Goal: Task Accomplishment & Management: Complete application form

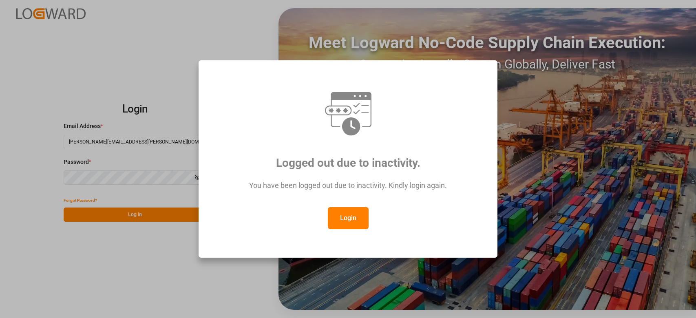
click at [342, 219] on button "Login" at bounding box center [348, 218] width 41 height 22
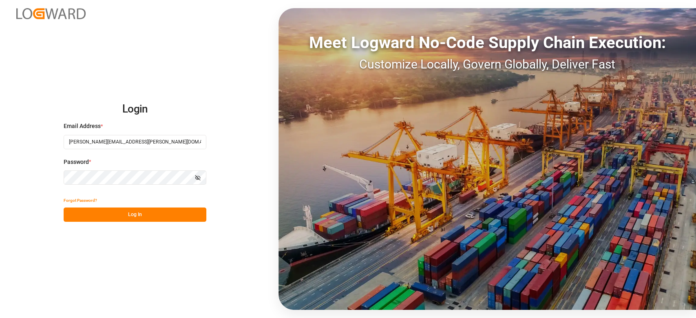
click at [159, 212] on button "Log In" at bounding box center [135, 214] width 143 height 14
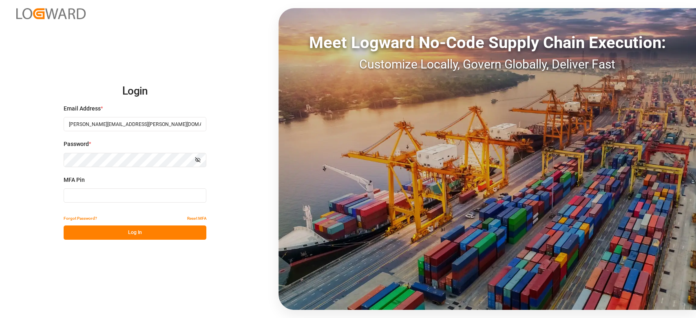
click at [65, 202] on input at bounding box center [135, 195] width 143 height 14
type input "070108"
click at [169, 235] on button "Log In" at bounding box center [135, 232] width 143 height 14
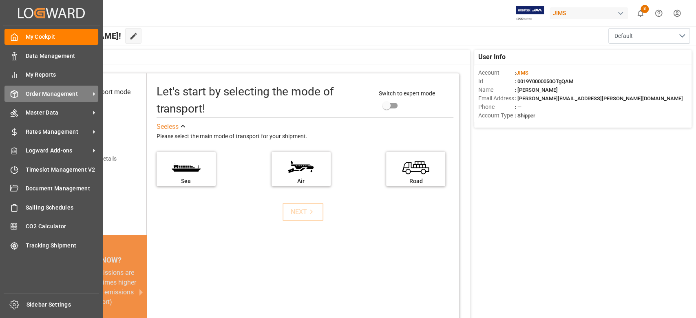
click at [41, 96] on span "Order Management" at bounding box center [58, 94] width 64 height 9
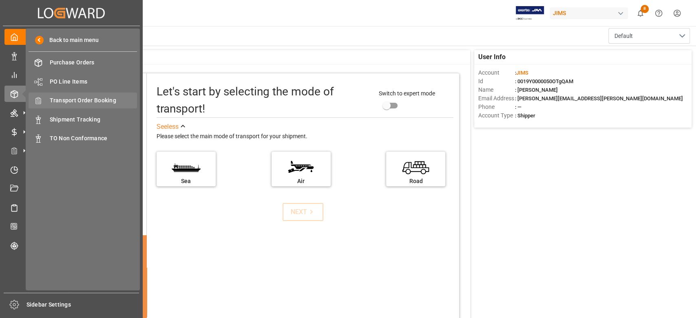
click at [112, 99] on span "Transport Order Booking" at bounding box center [94, 100] width 88 height 9
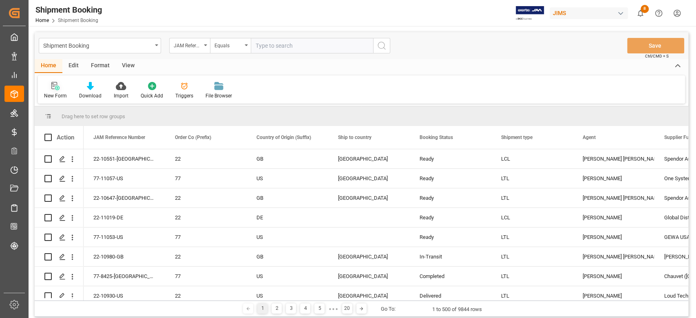
click at [53, 98] on div "New Form" at bounding box center [55, 95] width 23 height 7
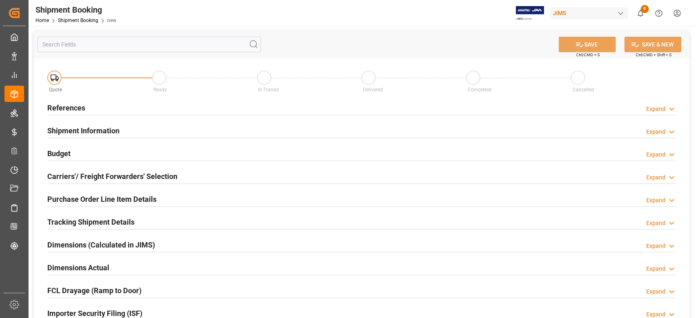
click at [76, 109] on h2 "References" at bounding box center [66, 107] width 38 height 11
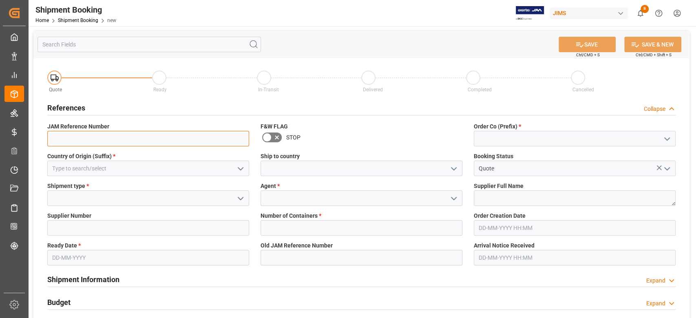
click at [79, 133] on input at bounding box center [148, 138] width 202 height 15
click at [558, 143] on input at bounding box center [575, 138] width 202 height 15
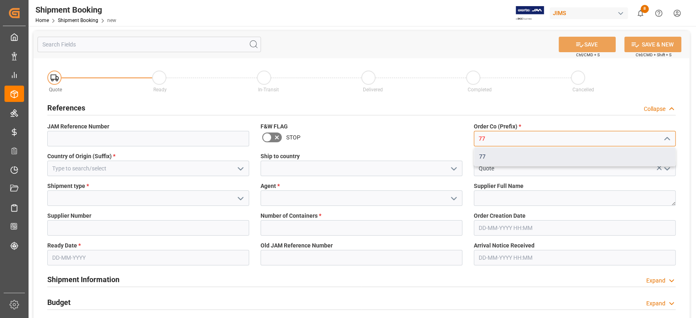
click at [513, 154] on div "77" at bounding box center [574, 157] width 201 height 18
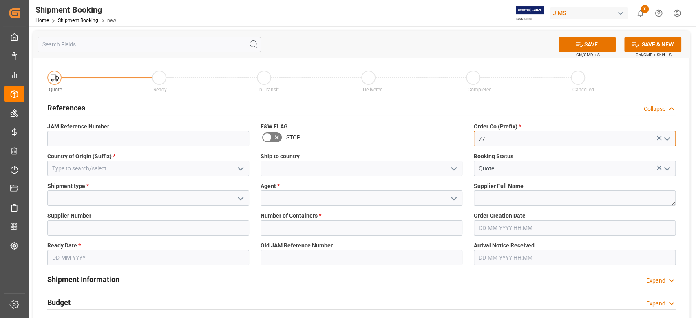
type input "77"
click at [96, 171] on input at bounding box center [148, 168] width 202 height 15
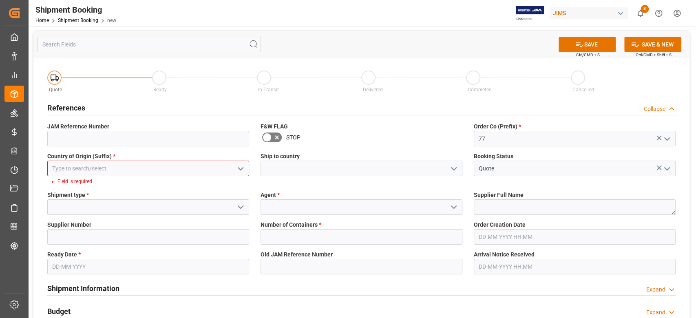
click at [161, 169] on input at bounding box center [148, 168] width 202 height 15
type input "L"
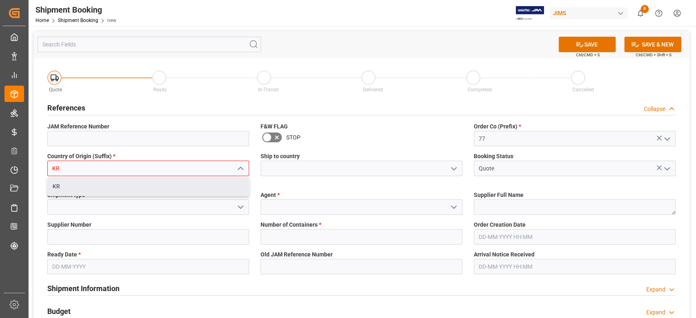
click at [163, 187] on div "KR" at bounding box center [148, 186] width 201 height 18
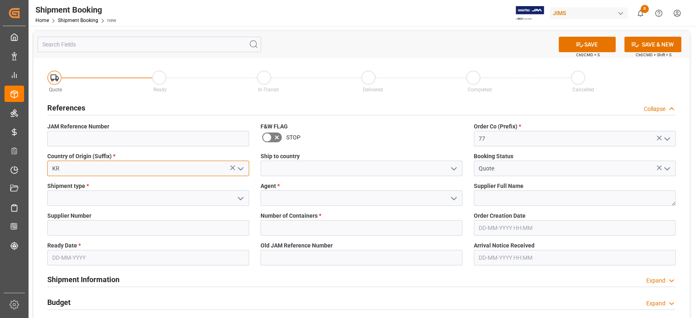
type input "KR"
click at [297, 174] on input at bounding box center [361, 168] width 202 height 15
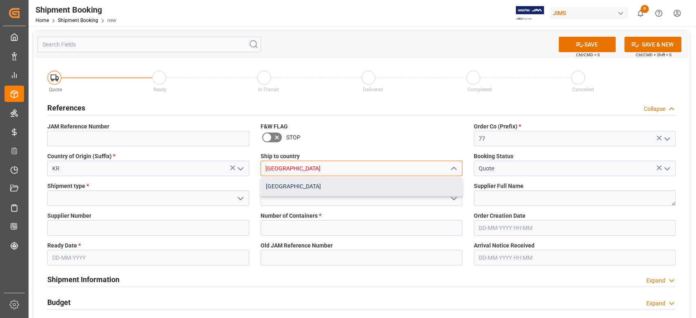
click at [298, 186] on div "Canada" at bounding box center [361, 186] width 201 height 18
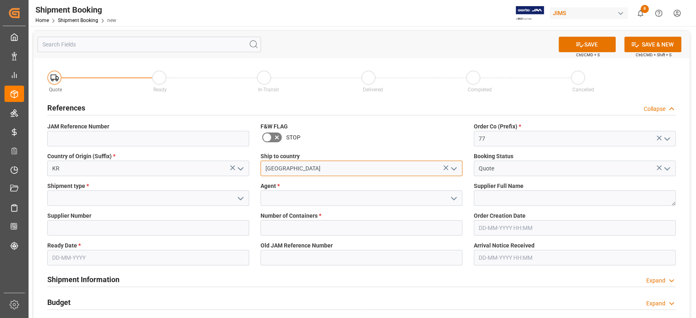
type input "Canada"
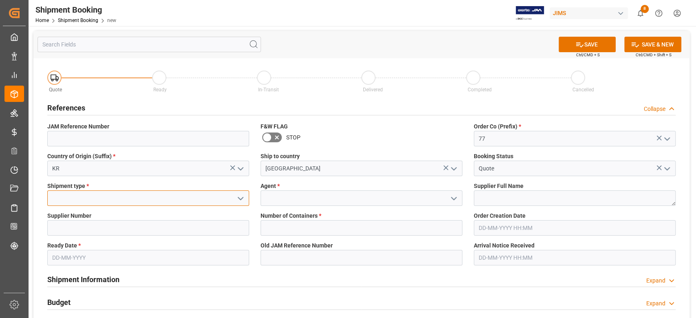
click at [112, 197] on input at bounding box center [148, 197] width 202 height 15
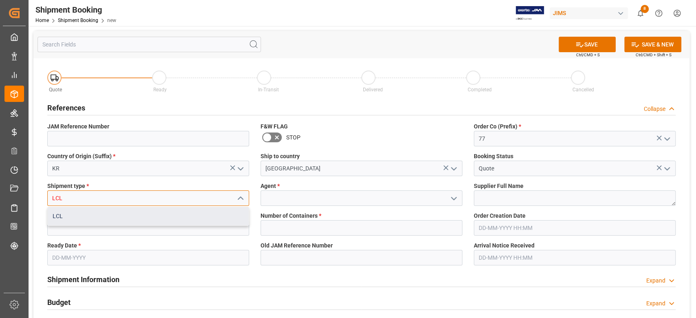
click at [109, 216] on div "LCL" at bounding box center [148, 216] width 201 height 18
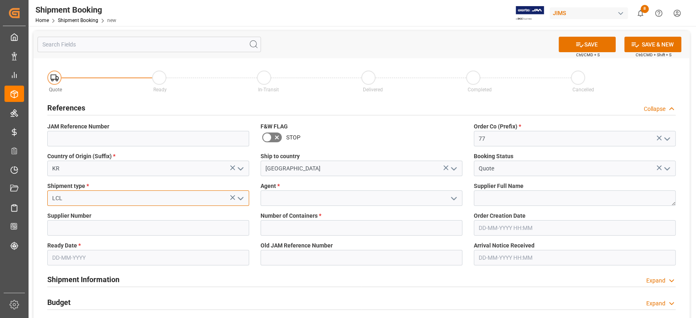
type input "LCL"
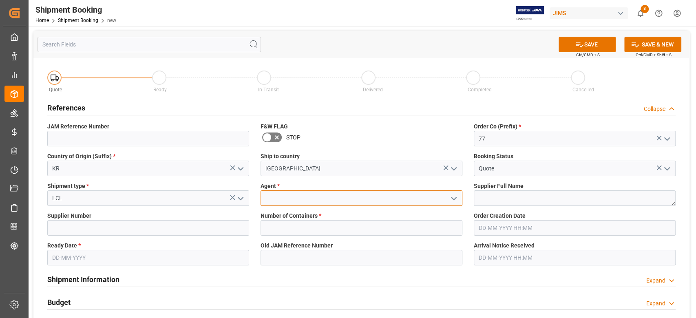
click at [289, 199] on input at bounding box center [361, 197] width 202 height 15
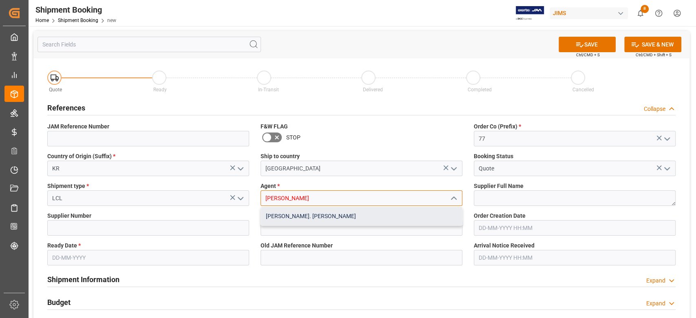
click at [287, 211] on div "[PERSON_NAME]. [PERSON_NAME]" at bounding box center [361, 216] width 201 height 18
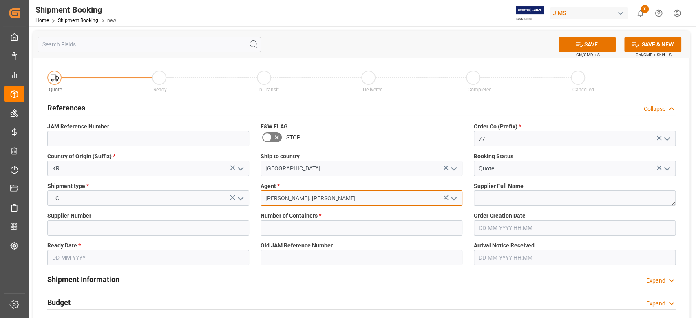
type input "[PERSON_NAME]. [PERSON_NAME]"
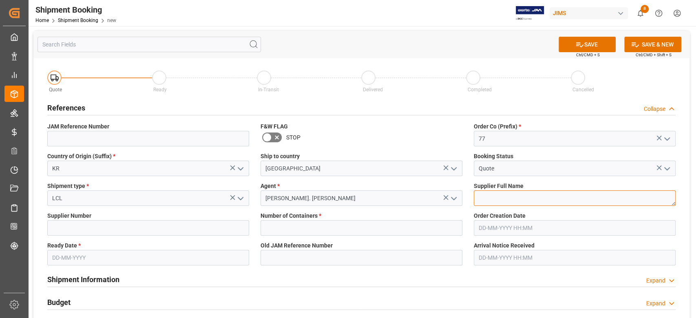
click at [522, 200] on textarea at bounding box center [575, 197] width 202 height 15
click at [522, 199] on textarea at bounding box center [575, 197] width 202 height 15
paste textarea "Schecter Factory A: [GEOGRAPHIC_DATA]"
type textarea "Schecter Factory A: [GEOGRAPHIC_DATA]"
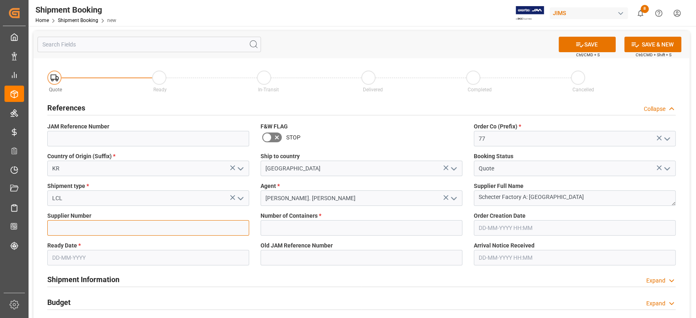
click at [128, 229] on input at bounding box center [148, 227] width 202 height 15
paste input "567048"
type input "567048"
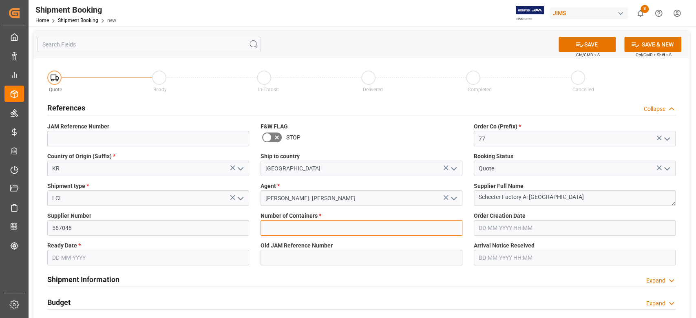
click at [325, 226] on input "text" at bounding box center [361, 227] width 202 height 15
type input "0"
click at [149, 260] on input "text" at bounding box center [148, 257] width 202 height 15
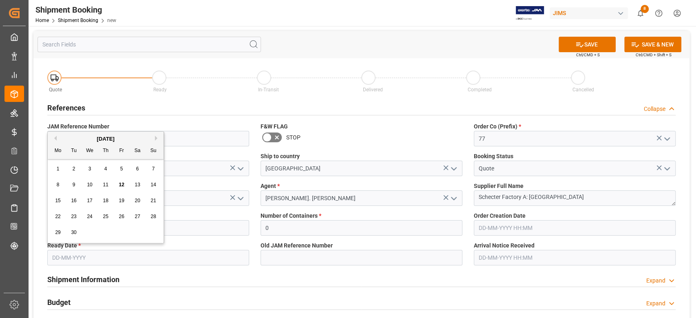
click at [163, 254] on input "text" at bounding box center [148, 257] width 202 height 15
type input "17-09-2025"
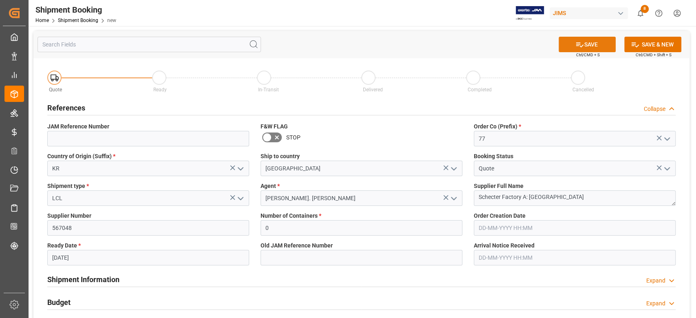
click at [596, 42] on button "SAVE" at bounding box center [586, 44] width 57 height 15
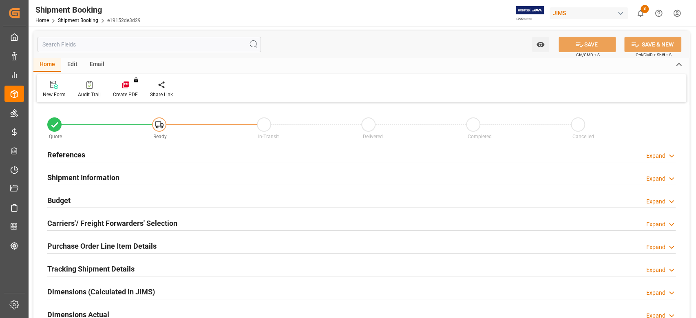
type input "0"
type input "[DATE]"
click at [63, 156] on h2 "References" at bounding box center [66, 154] width 38 height 11
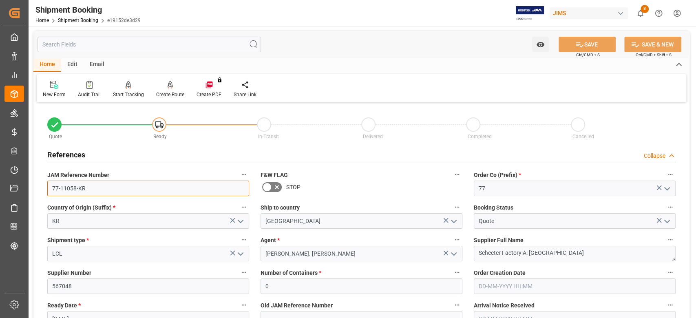
click at [112, 190] on input "77-11058-KR" at bounding box center [148, 188] width 202 height 15
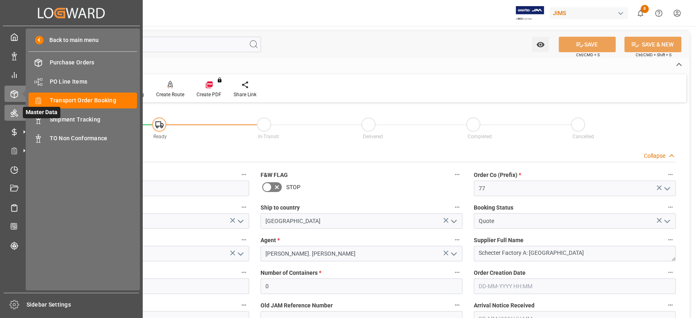
click at [15, 111] on icon at bounding box center [14, 113] width 8 height 8
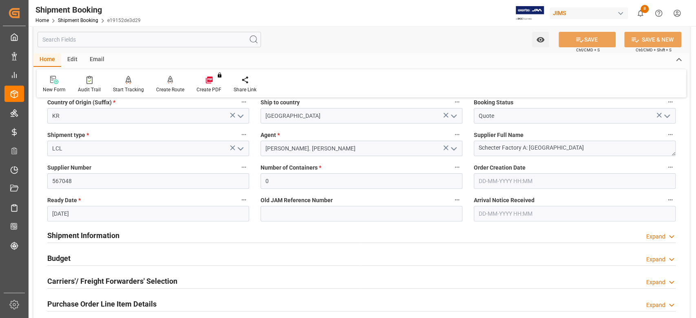
scroll to position [108, 0]
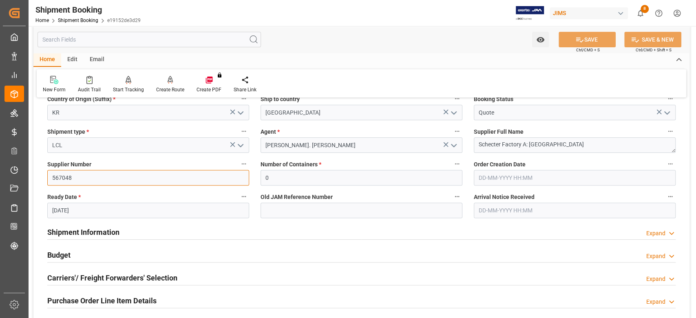
click at [83, 181] on input "567048" at bounding box center [148, 177] width 202 height 15
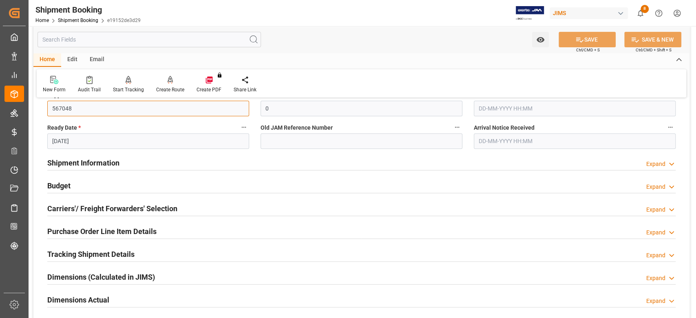
scroll to position [217, 0]
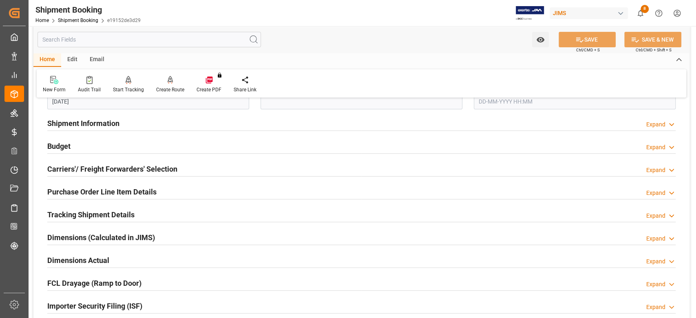
click at [82, 165] on h2 "Carriers'/ Freight Forwarders' Selection" at bounding box center [112, 168] width 130 height 11
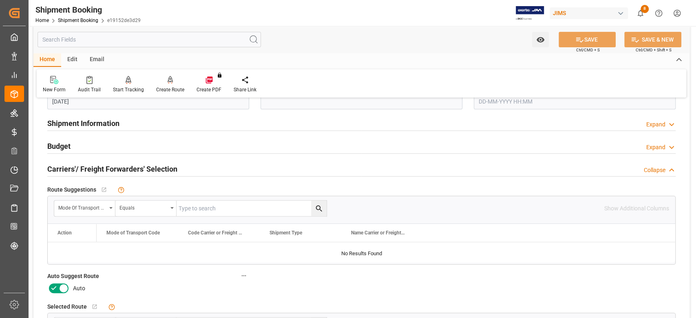
click at [66, 285] on icon at bounding box center [64, 288] width 10 height 10
click at [0, 0] on input "checkbox" at bounding box center [0, 0] width 0 height 0
click at [565, 35] on button "SAVE" at bounding box center [586, 39] width 57 height 15
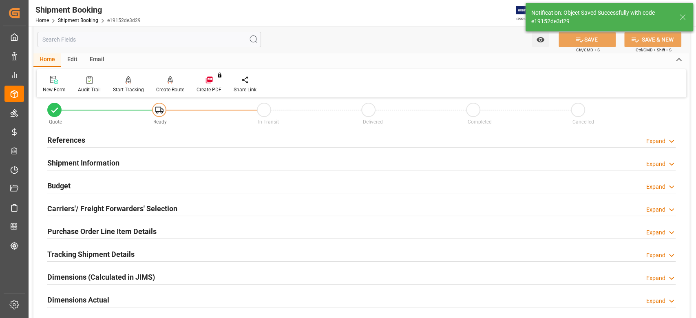
scroll to position [0, 0]
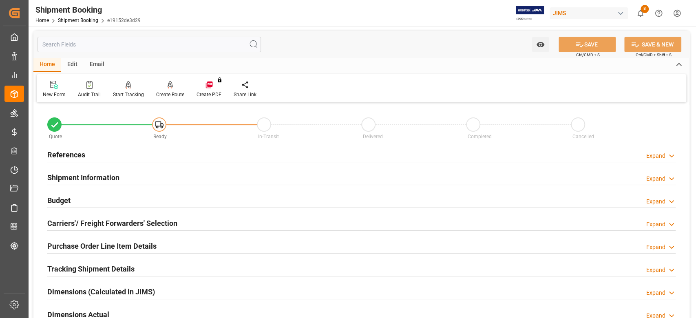
click at [72, 151] on h2 "References" at bounding box center [66, 154] width 38 height 11
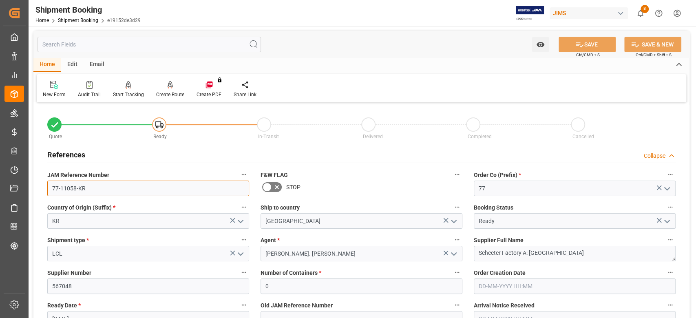
click at [104, 192] on input "77-11058-KR" at bounding box center [148, 188] width 202 height 15
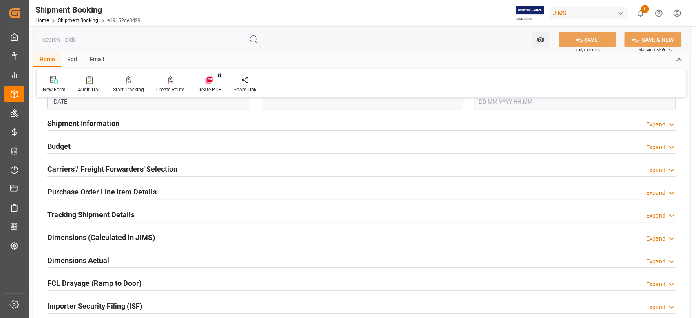
scroll to position [54, 0]
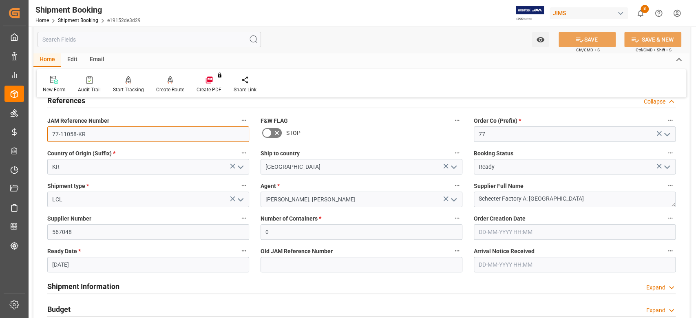
click at [152, 128] on input "77-11058-KR" at bounding box center [148, 133] width 202 height 15
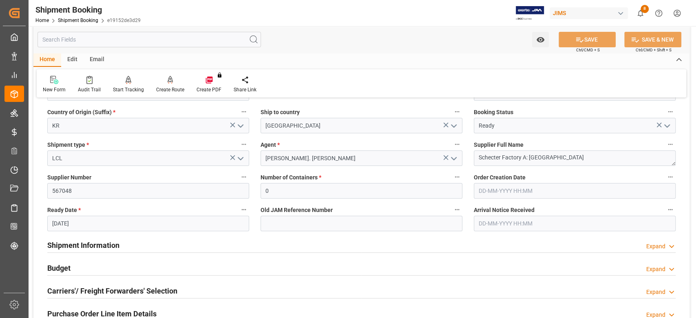
scroll to position [217, 0]
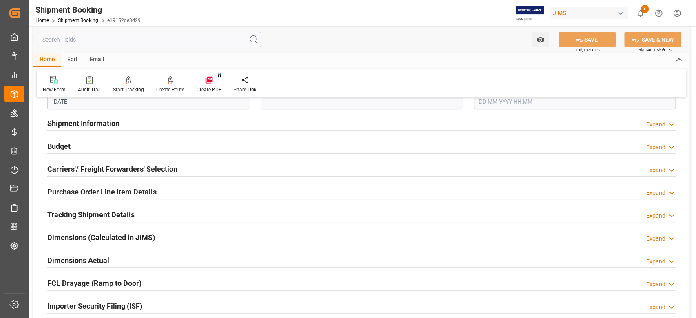
drag, startPoint x: 101, startPoint y: 124, endPoint x: 110, endPoint y: 130, distance: 11.2
click at [101, 124] on h2 "Shipment Information" at bounding box center [83, 123] width 72 height 11
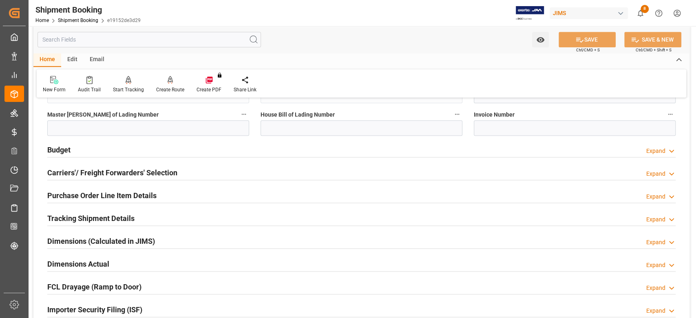
scroll to position [543, 0]
click at [78, 170] on h2 "Carriers'/ Freight Forwarders' Selection" at bounding box center [112, 172] width 130 height 11
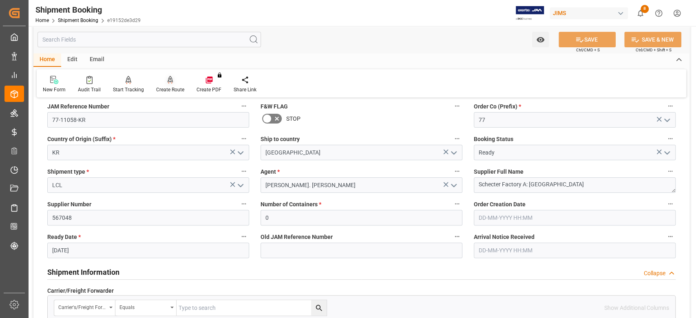
scroll to position [0, 0]
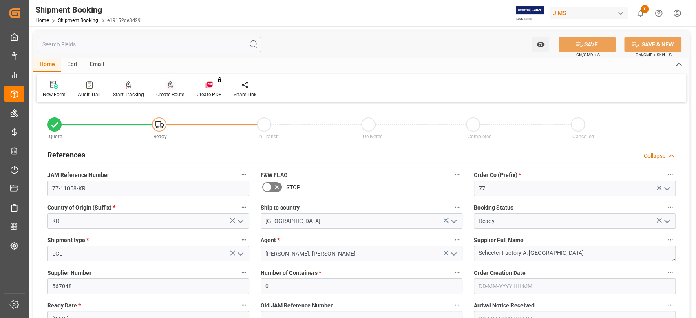
click at [163, 91] on div "Create Route" at bounding box center [170, 94] width 28 height 7
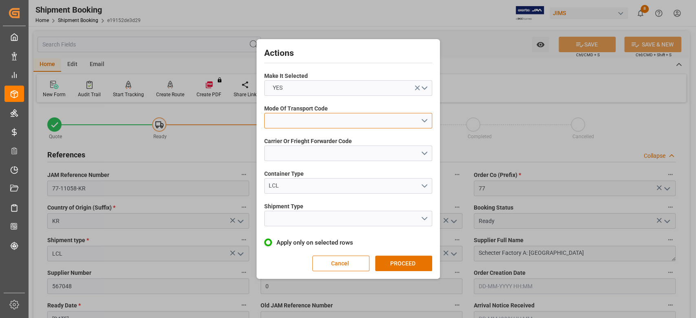
click at [317, 123] on button "open menu" at bounding box center [348, 120] width 168 height 15
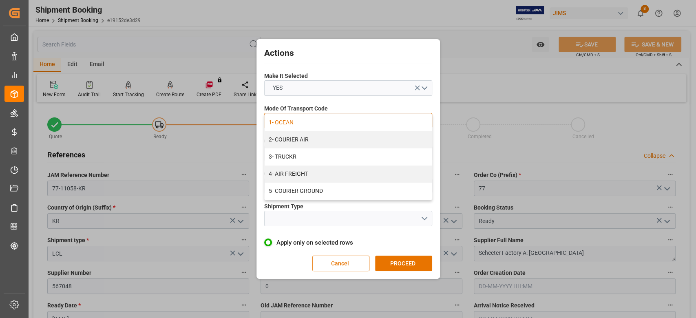
click at [316, 122] on div "1- OCEAN" at bounding box center [347, 122] width 167 height 17
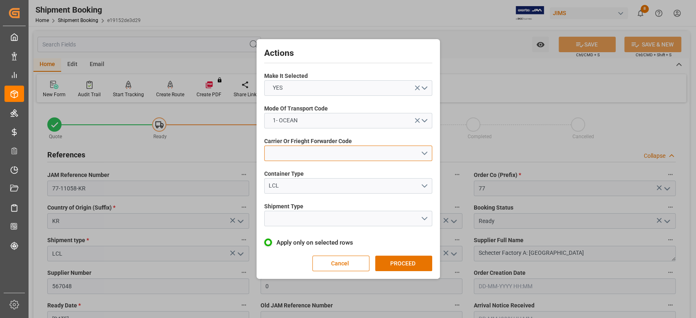
click at [320, 152] on button "open menu" at bounding box center [348, 152] width 168 height 15
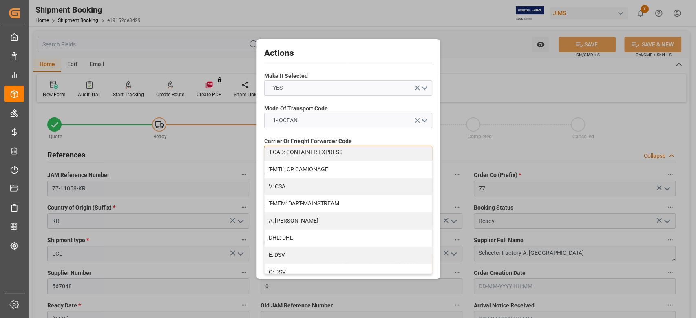
scroll to position [108, 0]
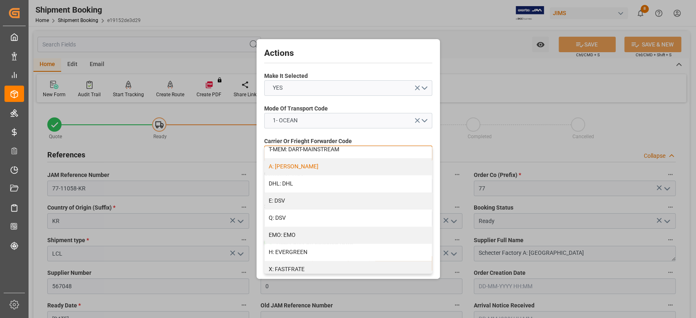
click at [298, 169] on div "A: DELMAR" at bounding box center [347, 166] width 167 height 17
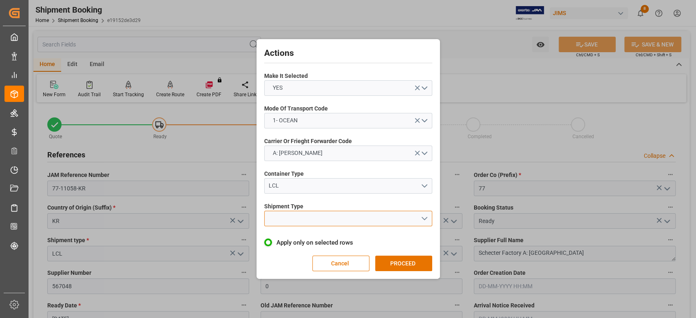
click at [320, 217] on button "open menu" at bounding box center [348, 218] width 168 height 15
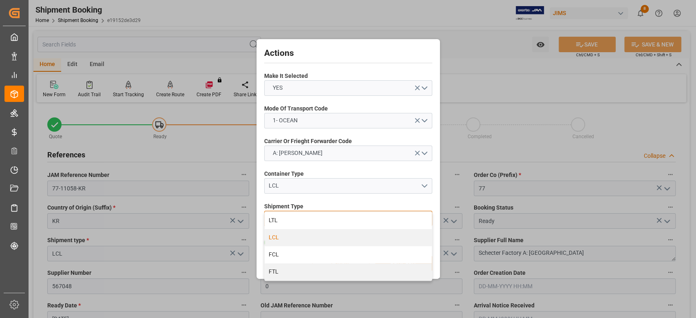
click at [310, 239] on div "LCL" at bounding box center [347, 237] width 167 height 17
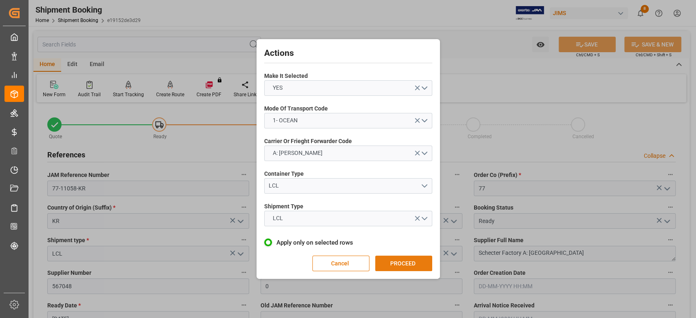
click at [403, 262] on button "PROCEED" at bounding box center [403, 263] width 57 height 15
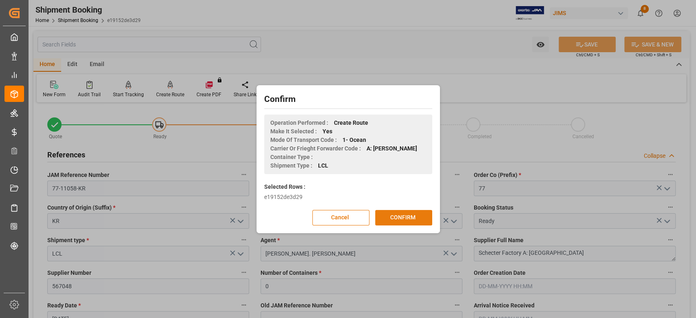
click at [399, 217] on button "CONFIRM" at bounding box center [403, 217] width 57 height 15
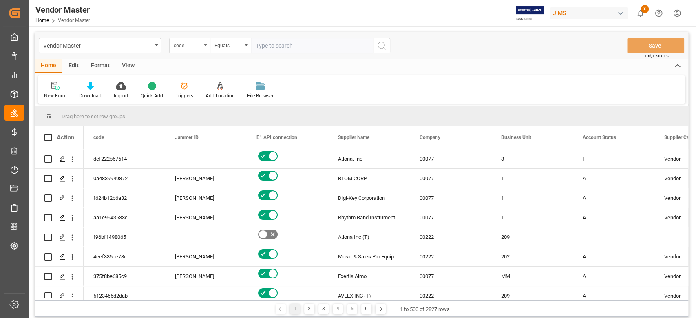
click at [206, 46] on icon "open menu" at bounding box center [205, 45] width 3 height 2
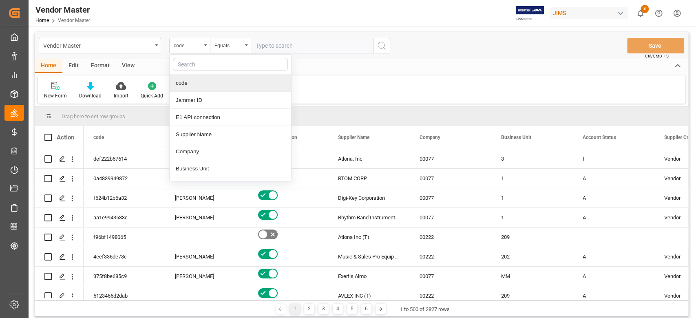
click at [196, 67] on input "text" at bounding box center [230, 64] width 115 height 13
type input "SU"
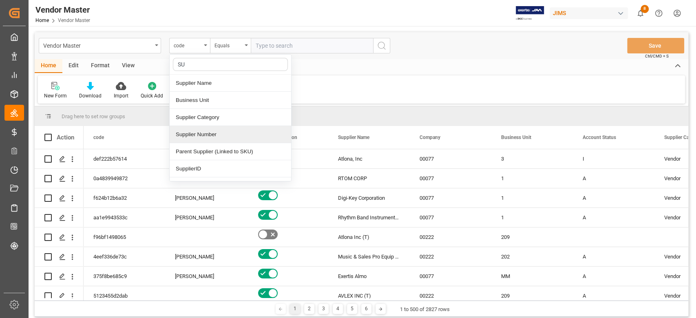
click at [213, 132] on div "Supplier Number" at bounding box center [230, 134] width 121 height 17
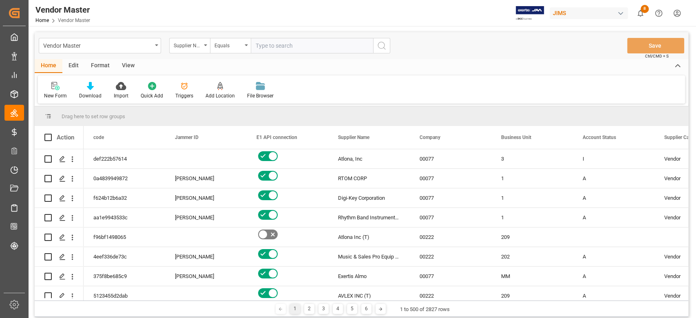
click at [276, 49] on input "text" at bounding box center [312, 45] width 122 height 15
paste input "567048"
type input "567048"
click at [378, 46] on icon "search button" at bounding box center [382, 46] width 10 height 10
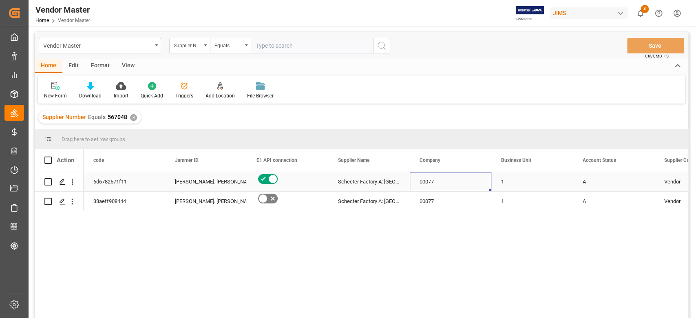
click at [467, 185] on div "00077" at bounding box center [451, 181] width 82 height 19
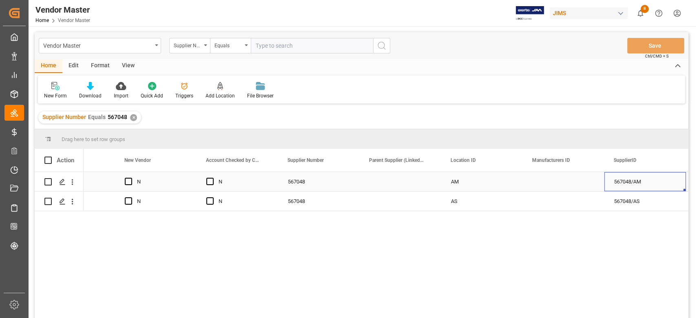
scroll to position [0, 702]
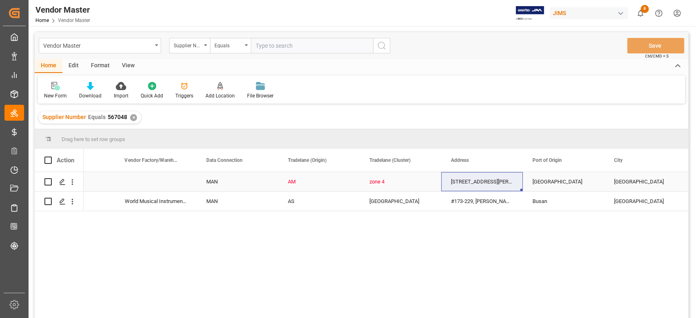
click at [396, 186] on div "zone 4" at bounding box center [400, 181] width 62 height 19
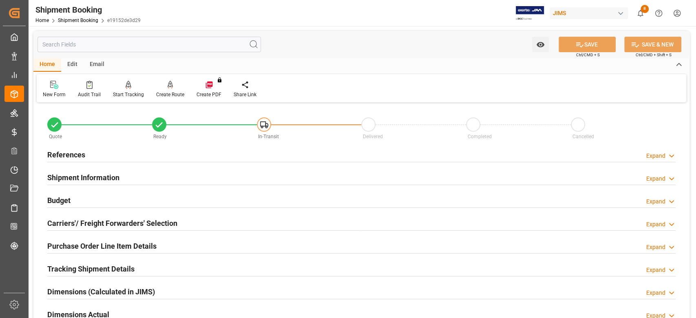
click at [80, 178] on h2 "Shipment Information" at bounding box center [83, 177] width 72 height 11
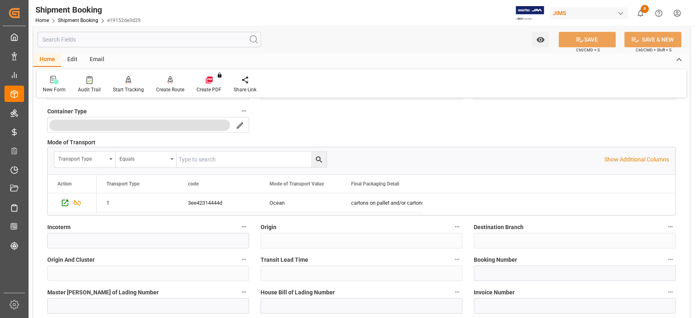
scroll to position [217, 0]
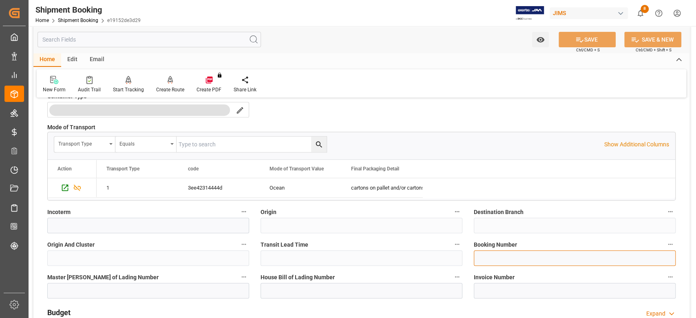
click at [512, 255] on input at bounding box center [575, 257] width 202 height 15
paste input "13638144"
type input "13638144"
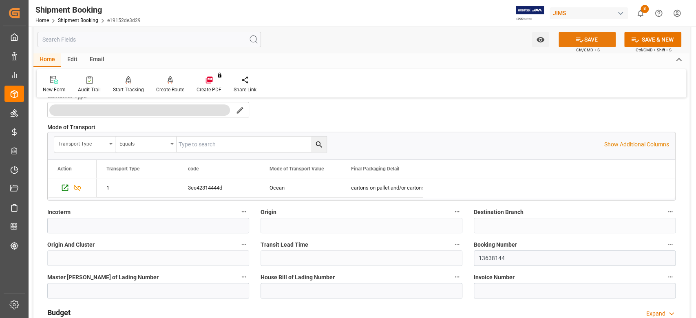
click at [586, 39] on button "SAVE" at bounding box center [586, 39] width 57 height 15
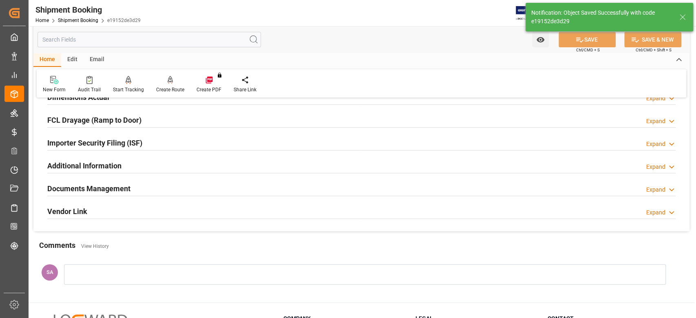
scroll to position [0, 0]
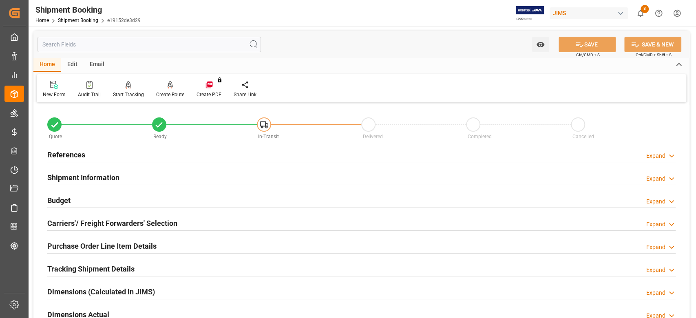
click at [80, 156] on h2 "References" at bounding box center [66, 154] width 38 height 11
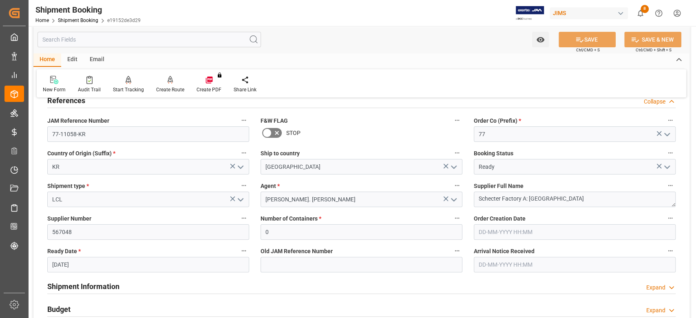
scroll to position [163, 0]
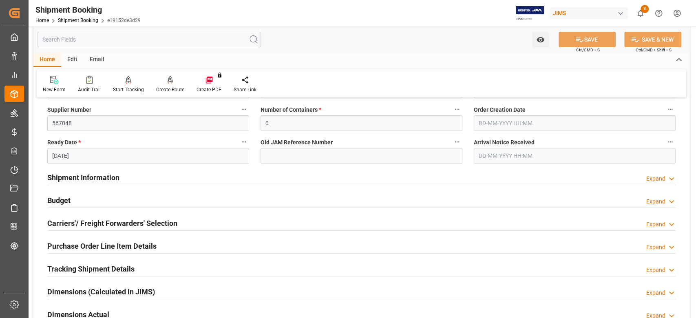
click at [112, 177] on h2 "Shipment Information" at bounding box center [83, 177] width 72 height 11
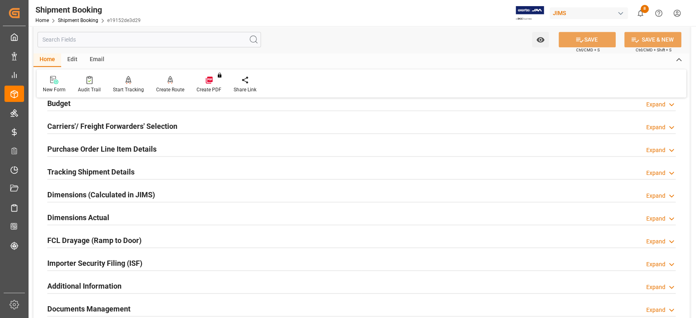
scroll to position [597, 0]
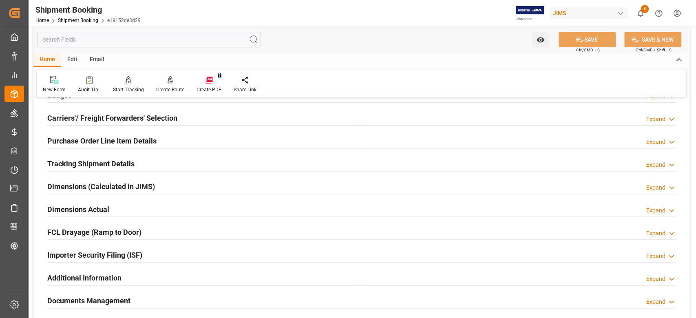
click at [84, 209] on h2 "Dimensions Actual" at bounding box center [78, 209] width 62 height 11
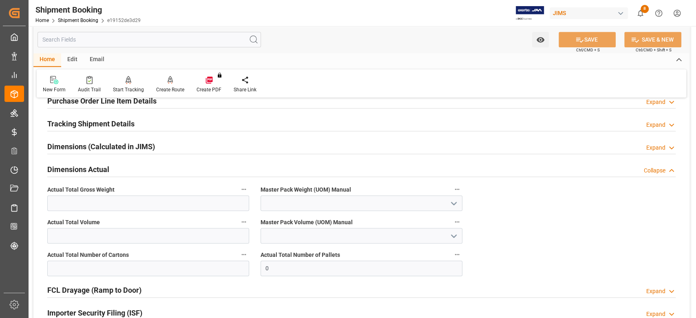
scroll to position [652, 0]
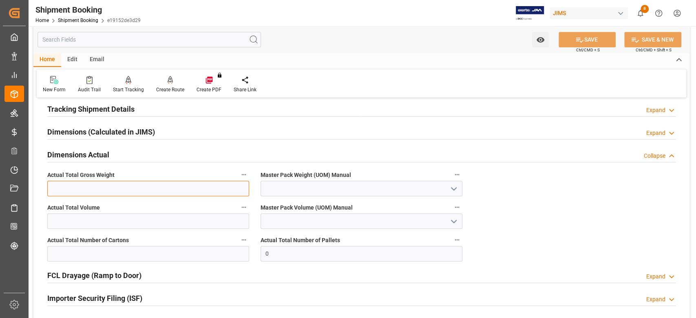
click at [108, 187] on input "text" at bounding box center [148, 188] width 202 height 15
type input "264"
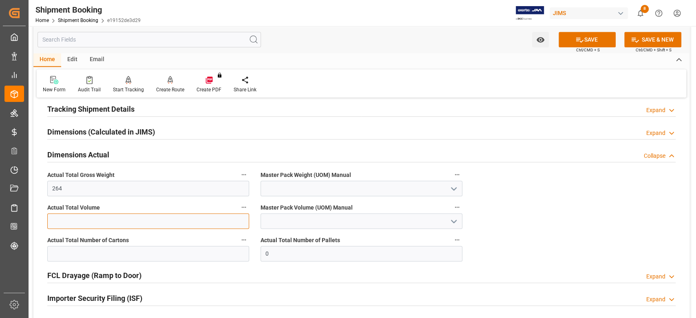
click at [130, 224] on input "text" at bounding box center [148, 220] width 202 height 15
type input "1.687"
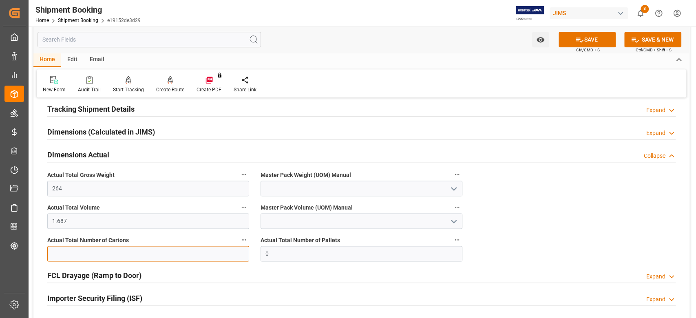
click at [107, 247] on input "text" at bounding box center [148, 253] width 202 height 15
type input "8"
click at [271, 188] on input at bounding box center [361, 188] width 202 height 15
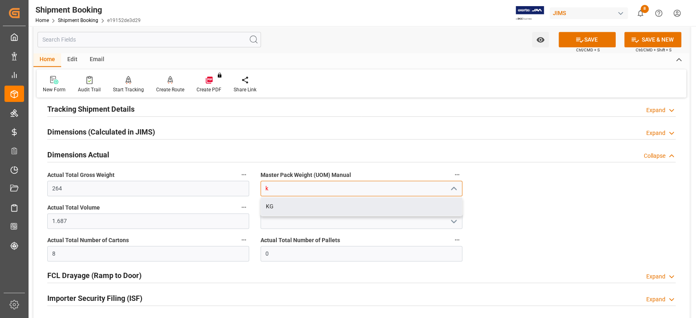
drag, startPoint x: 280, startPoint y: 205, endPoint x: 282, endPoint y: 217, distance: 12.3
click at [280, 206] on div "KG" at bounding box center [361, 206] width 201 height 18
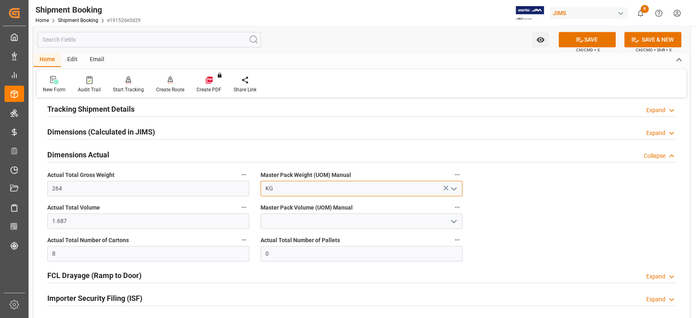
type input "KG"
click at [282, 219] on input at bounding box center [361, 220] width 202 height 15
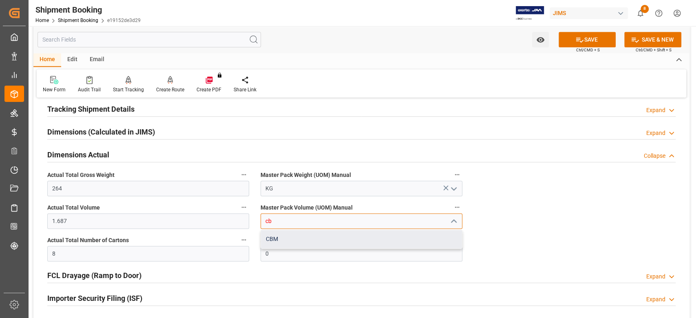
click at [284, 239] on div "CBM" at bounding box center [361, 239] width 201 height 18
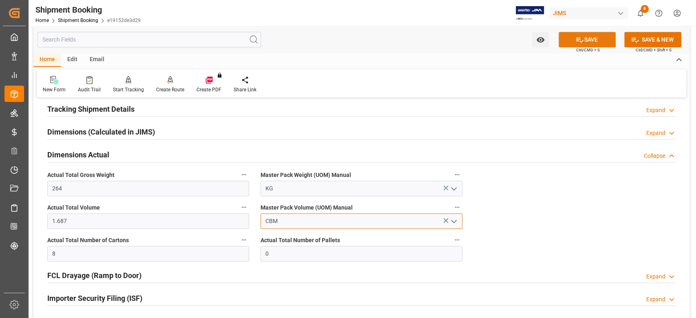
type input "CBM"
click at [578, 39] on icon at bounding box center [579, 39] width 7 height 5
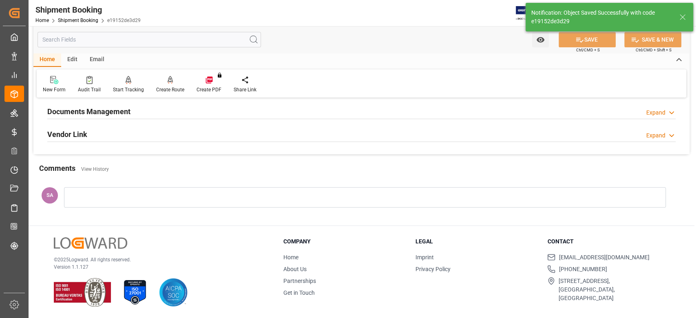
scroll to position [160, 0]
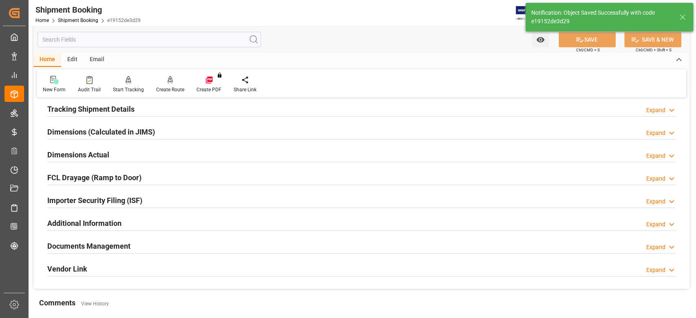
click at [99, 224] on h2 "Additional Information" at bounding box center [84, 223] width 74 height 11
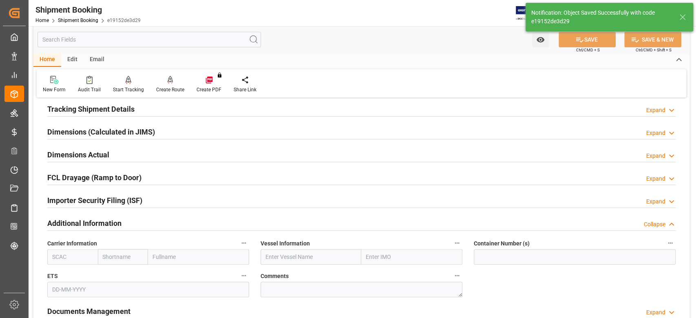
click at [109, 220] on h2 "Additional Information" at bounding box center [84, 223] width 74 height 11
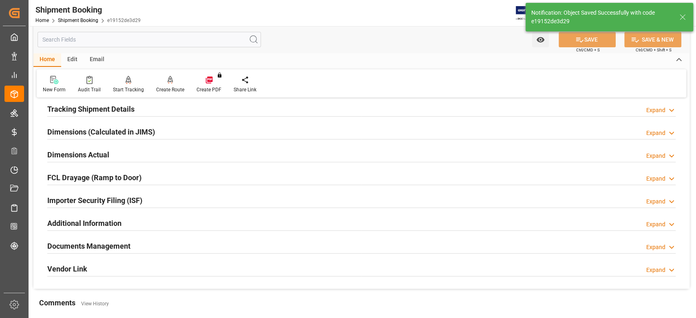
click at [89, 147] on div "Dimensions Actual" at bounding box center [78, 153] width 62 height 15
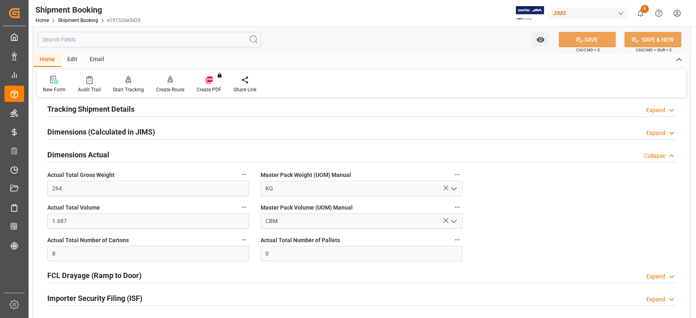
click at [89, 151] on h2 "Dimensions Actual" at bounding box center [78, 154] width 62 height 11
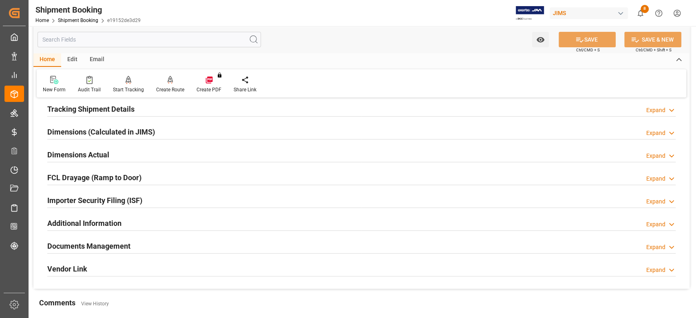
click at [87, 152] on h2 "Dimensions Actual" at bounding box center [78, 154] width 62 height 11
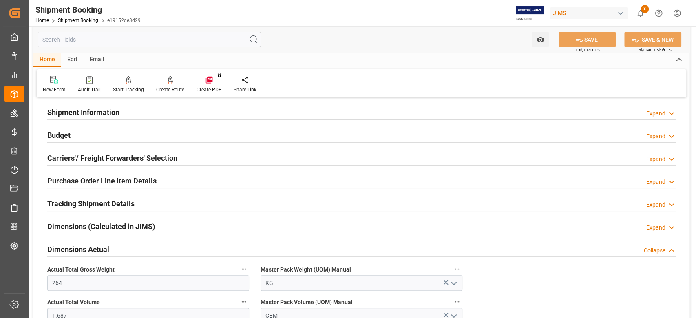
scroll to position [0, 0]
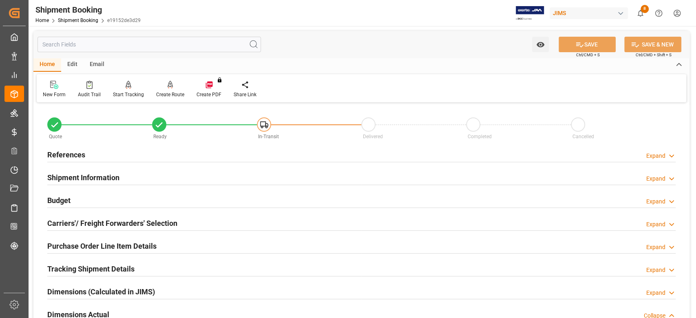
drag, startPoint x: 47, startPoint y: 196, endPoint x: 55, endPoint y: 201, distance: 9.4
click at [47, 196] on h2 "Budget" at bounding box center [58, 200] width 23 height 11
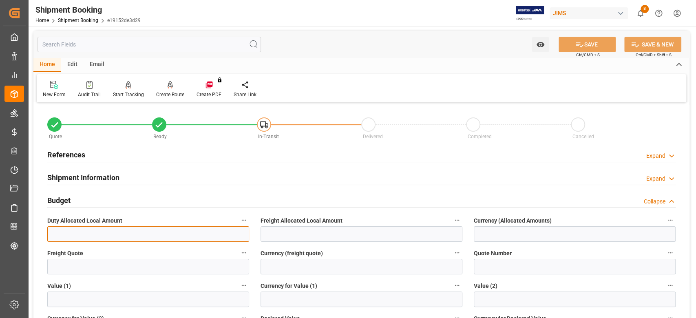
click at [97, 240] on input "text" at bounding box center [148, 233] width 202 height 15
click at [92, 266] on input "text" at bounding box center [148, 266] width 202 height 15
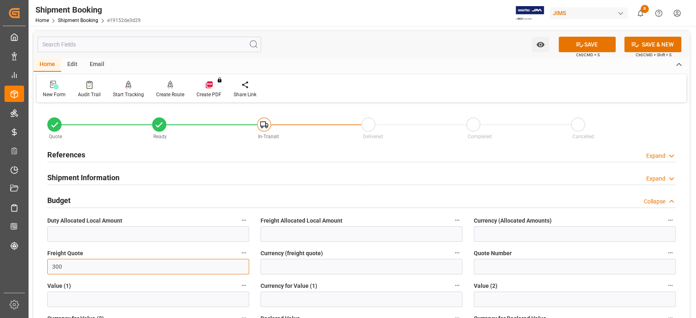
type input "300"
click at [271, 268] on input at bounding box center [361, 266] width 202 height 15
type input "USD"
click at [575, 43] on icon at bounding box center [579, 44] width 9 height 9
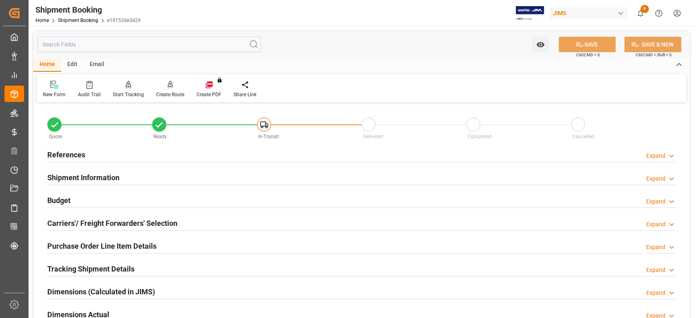
drag, startPoint x: 68, startPoint y: 153, endPoint x: 132, endPoint y: 161, distance: 64.5
click at [68, 153] on h2 "References" at bounding box center [66, 154] width 38 height 11
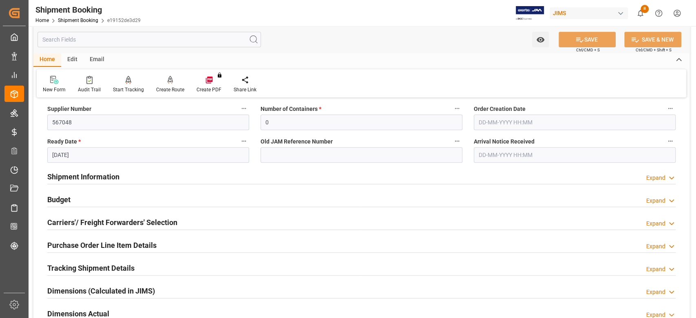
scroll to position [163, 0]
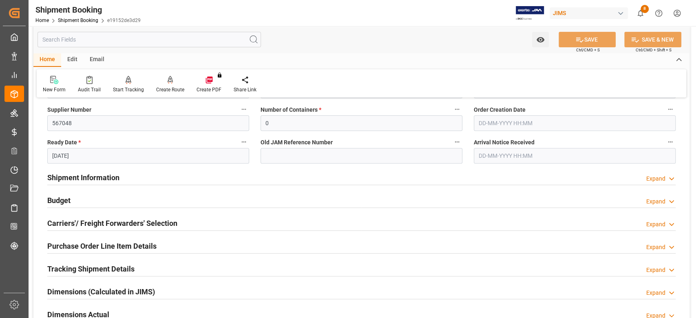
click at [68, 199] on h2 "Budget" at bounding box center [58, 200] width 23 height 11
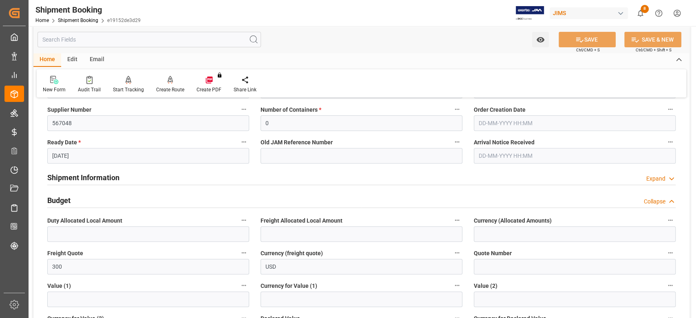
click at [57, 198] on h2 "Budget" at bounding box center [58, 200] width 23 height 11
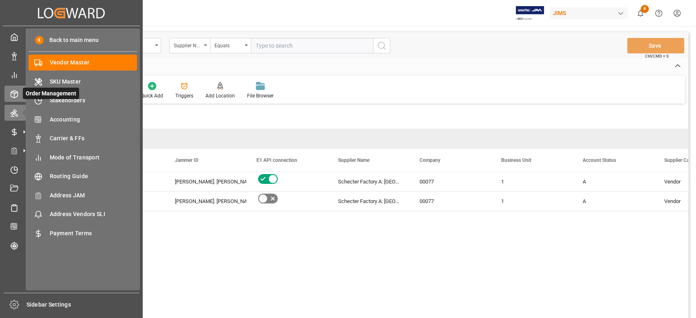
click at [14, 97] on line at bounding box center [14, 96] width 0 height 4
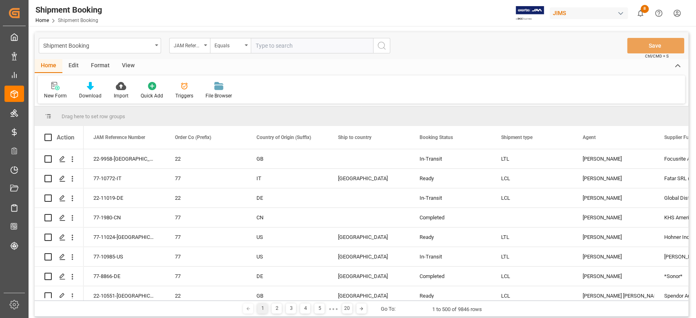
click at [321, 44] on input "text" at bounding box center [312, 45] width 122 height 15
type input "77-9924-TW"
click at [384, 47] on icon "search button" at bounding box center [382, 46] width 10 height 10
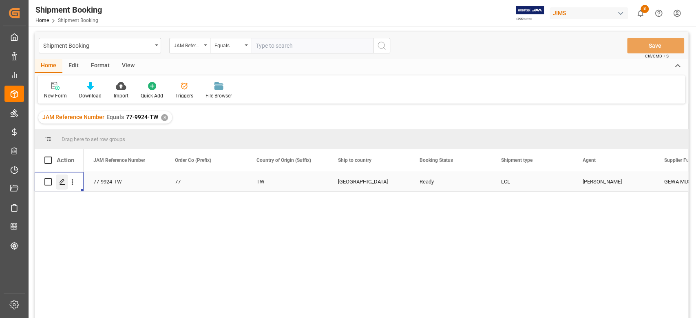
click at [59, 185] on div "Press SPACE to select this row." at bounding box center [62, 181] width 12 height 15
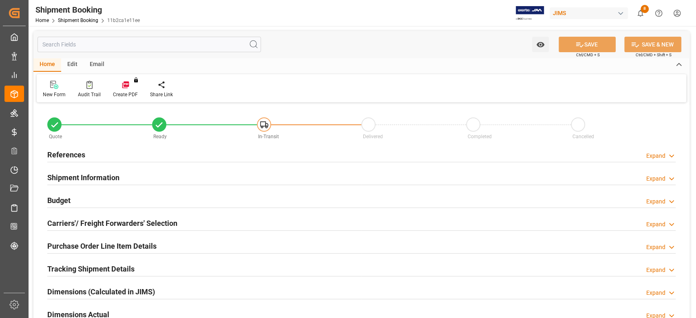
type input "0"
type input "[DATE]"
click at [73, 156] on h2 "References" at bounding box center [66, 154] width 38 height 11
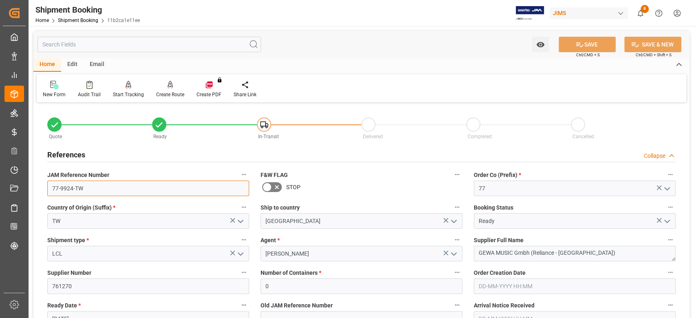
click at [96, 186] on input "77-9924-TW" at bounding box center [148, 188] width 202 height 15
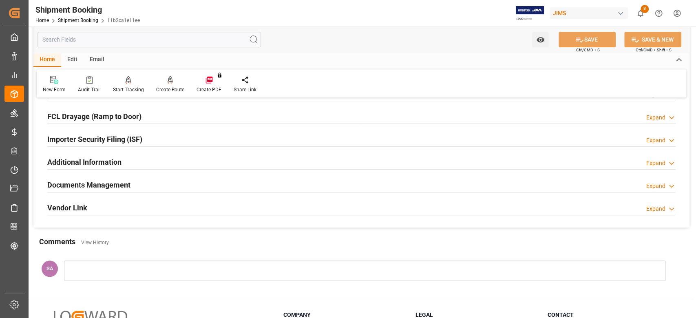
scroll to position [434, 0]
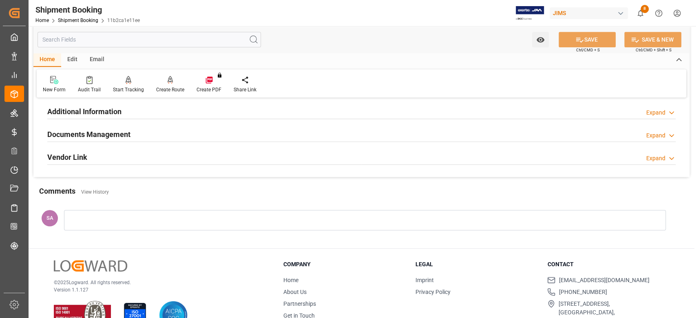
click at [153, 217] on div at bounding box center [364, 220] width 601 height 20
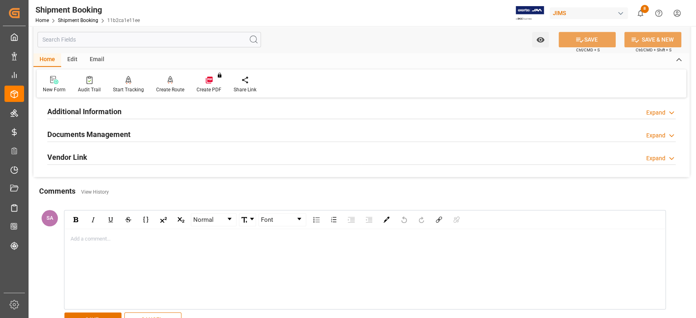
click at [152, 240] on div "rdw-editor" at bounding box center [365, 239] width 588 height 8
click at [70, 235] on div "Cancel ref # 77-9924-TW condolidated with" at bounding box center [365, 268] width 600 height 79
click at [71, 238] on span "Cancel ref # 77-9924-TW condolidated with" at bounding box center [121, 239] width 100 height 6
click at [194, 246] on div "Cancel ref # 77-9924-TW condolidated with" at bounding box center [365, 246] width 588 height 8
click at [343, 262] on div "Reliance Shipment Cancel ref # 77-9924-TW condolidated with 77-11059-TW." at bounding box center [365, 268] width 600 height 79
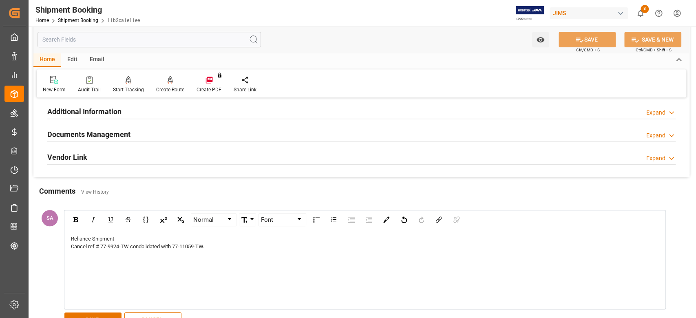
click at [343, 262] on div "Reliance Shipment Cancel ref # 77-9924-TW condolidated with 77-11059-TW." at bounding box center [365, 268] width 600 height 79
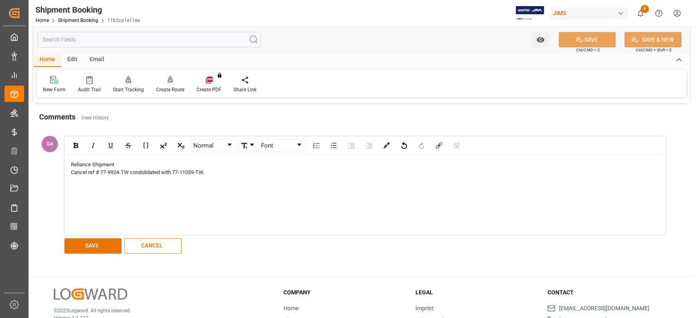
scroll to position [558, 0]
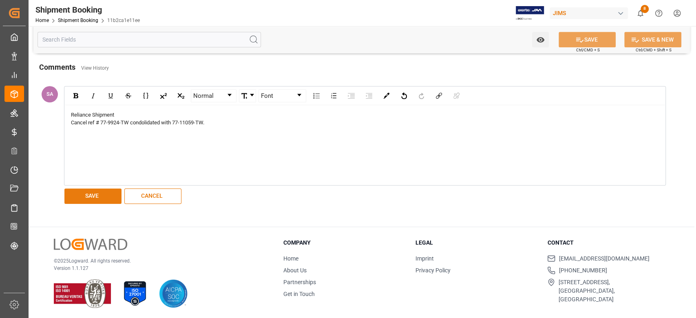
click at [93, 196] on button "SAVE" at bounding box center [92, 195] width 57 height 15
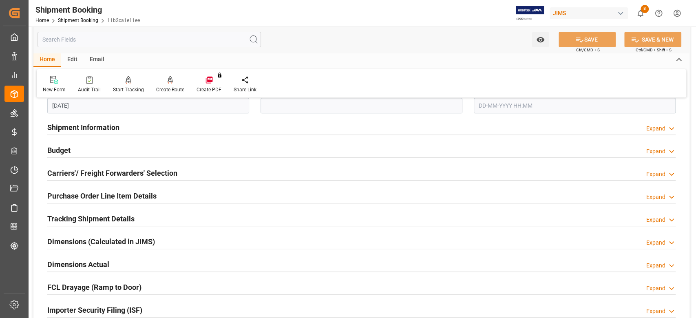
scroll to position [271, 0]
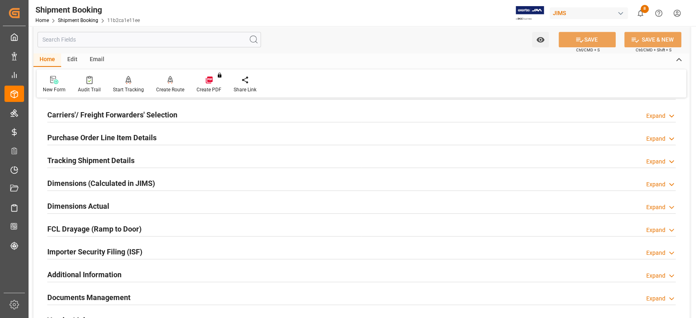
click at [72, 160] on h2 "Tracking Shipment Details" at bounding box center [90, 160] width 87 height 11
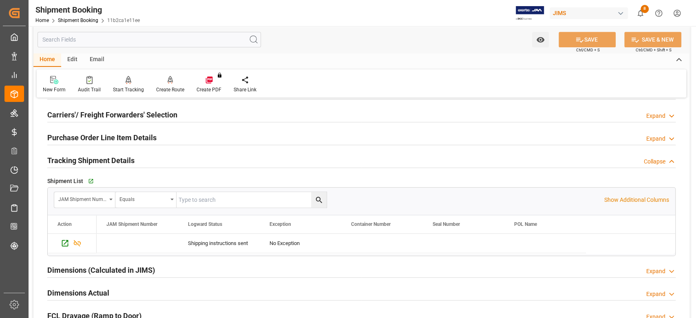
click at [78, 136] on h2 "Purchase Order Line Item Details" at bounding box center [101, 137] width 109 height 11
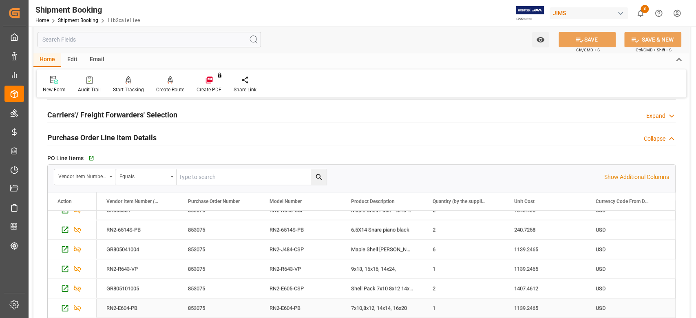
scroll to position [0, 0]
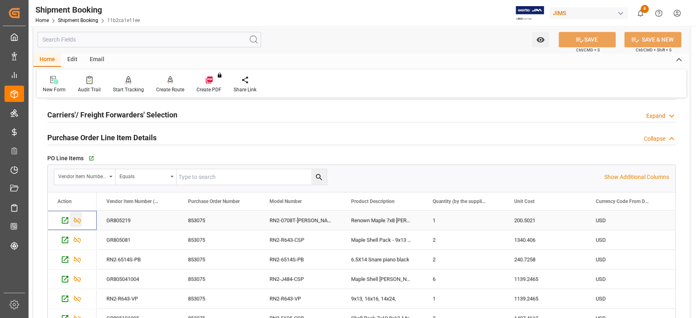
click at [77, 223] on icon "Press SPACE to select this row." at bounding box center [77, 220] width 9 height 9
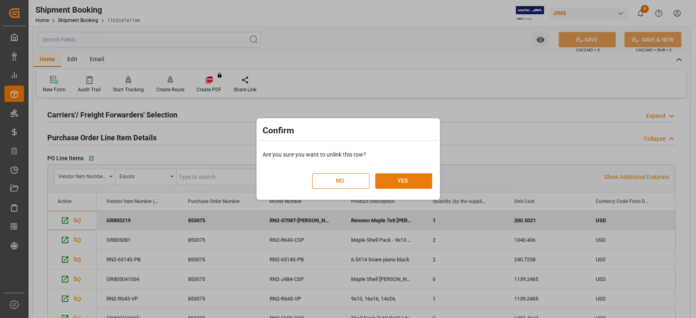
click at [396, 181] on button "YES" at bounding box center [403, 180] width 57 height 15
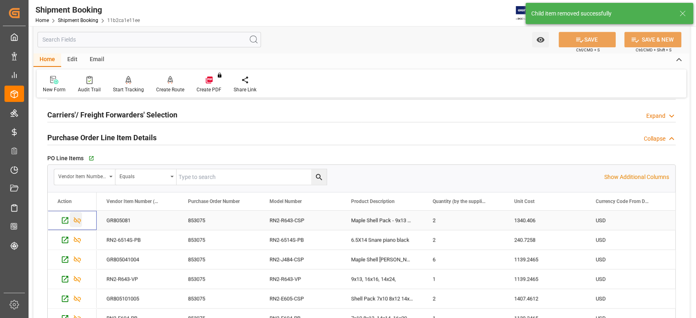
click at [78, 220] on icon "Press SPACE to select this row." at bounding box center [77, 220] width 7 height 7
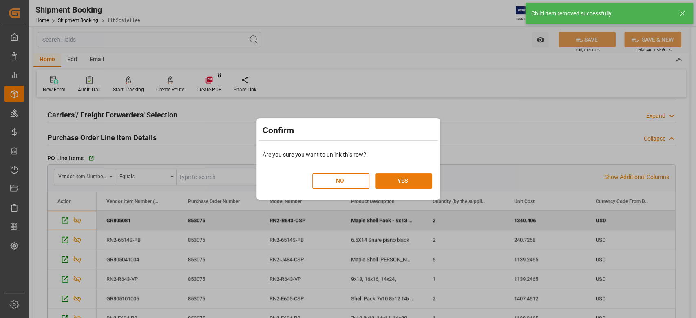
click at [390, 182] on button "YES" at bounding box center [403, 180] width 57 height 15
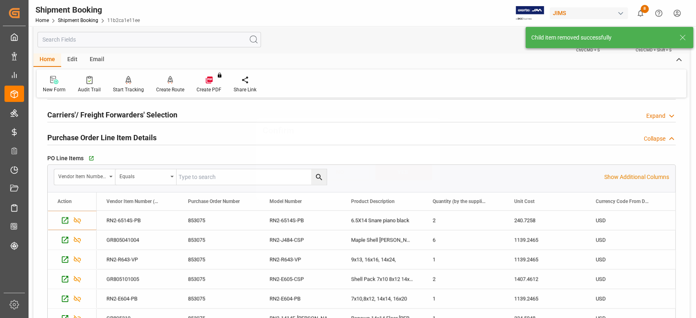
click at [77, 220] on div "Confirm NO YES" at bounding box center [348, 159] width 696 height 318
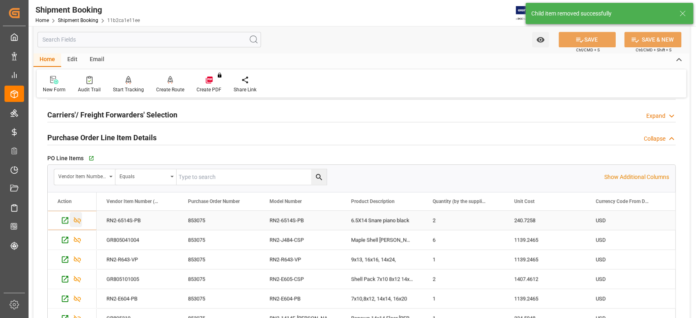
click at [75, 220] on icon "Press SPACE to select this row." at bounding box center [77, 220] width 9 height 9
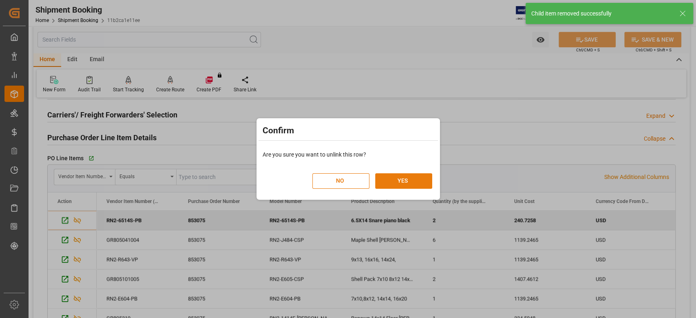
click at [400, 179] on button "YES" at bounding box center [403, 180] width 57 height 15
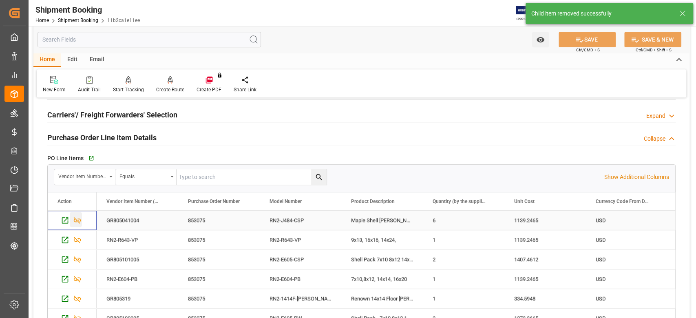
click at [80, 219] on icon "Press SPACE to select this row." at bounding box center [77, 220] width 9 height 9
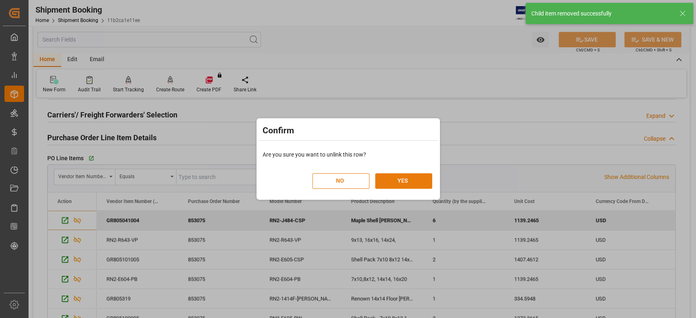
click at [386, 178] on button "YES" at bounding box center [403, 180] width 57 height 15
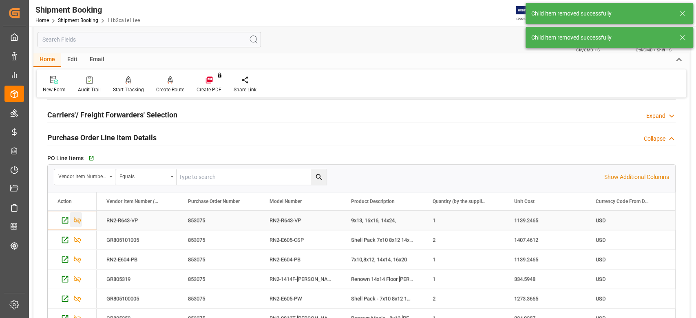
click at [75, 219] on icon "Press SPACE to select this row." at bounding box center [77, 220] width 9 height 9
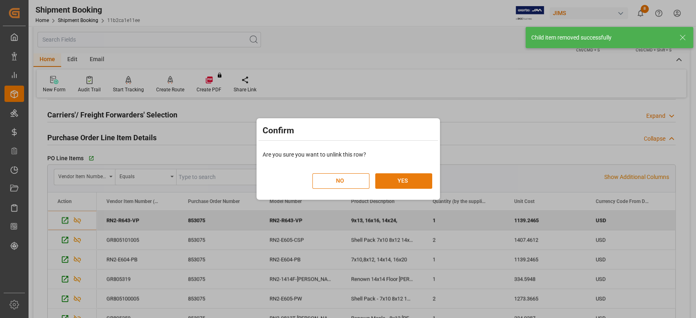
click at [416, 179] on button "YES" at bounding box center [403, 180] width 57 height 15
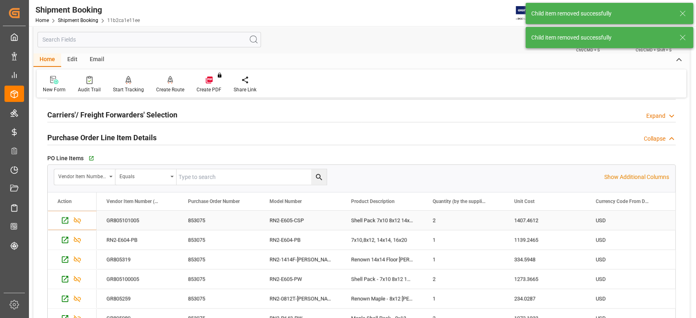
click at [78, 220] on icon "Press SPACE to select this row." at bounding box center [77, 220] width 9 height 9
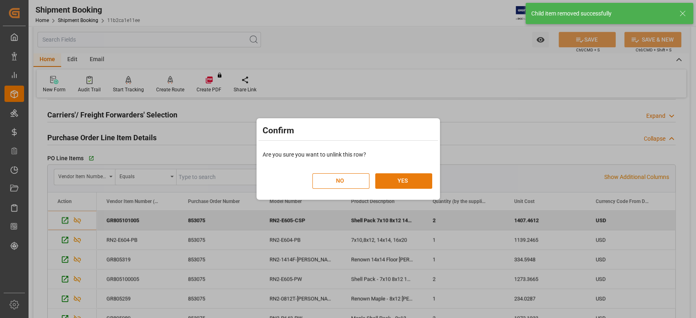
click at [412, 179] on button "YES" at bounding box center [403, 180] width 57 height 15
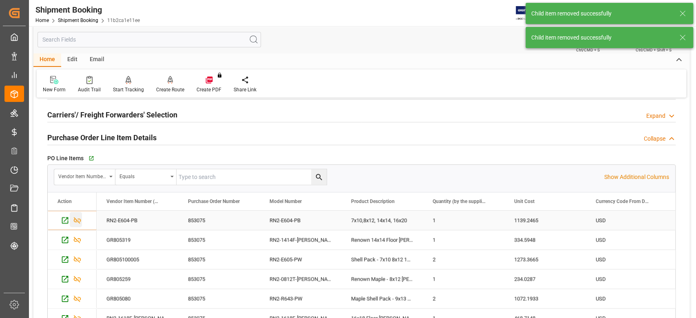
click at [77, 222] on icon "Press SPACE to select this row." at bounding box center [77, 220] width 9 height 9
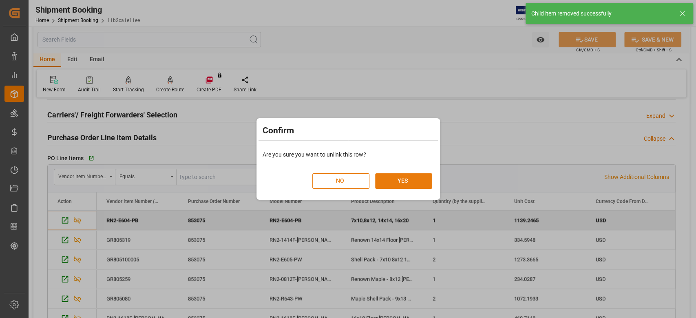
click at [412, 180] on button "YES" at bounding box center [403, 180] width 57 height 15
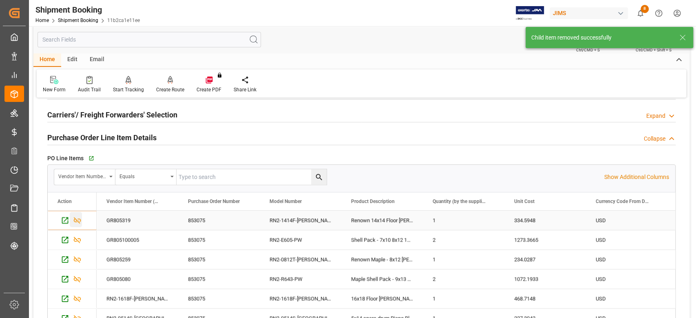
click at [77, 220] on icon "Press SPACE to select this row." at bounding box center [77, 220] width 7 height 7
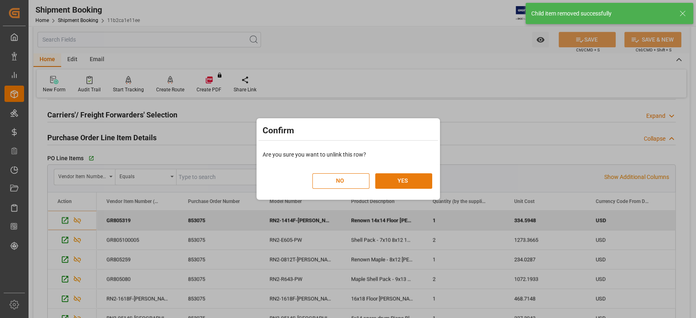
click at [398, 178] on button "YES" at bounding box center [403, 180] width 57 height 15
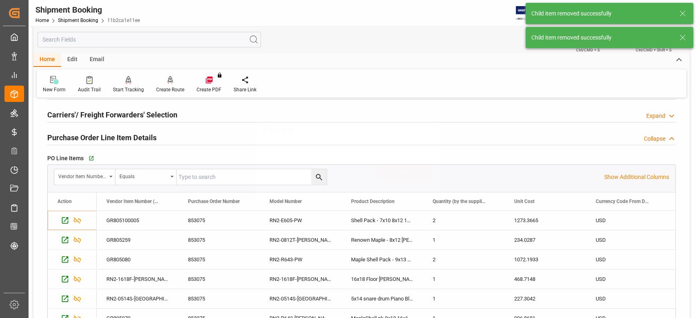
click at [75, 221] on icon "Press SPACE to select this row." at bounding box center [77, 220] width 7 height 7
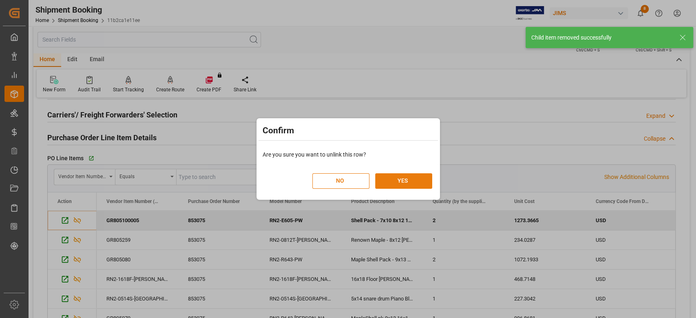
click at [412, 181] on button "YES" at bounding box center [403, 180] width 57 height 15
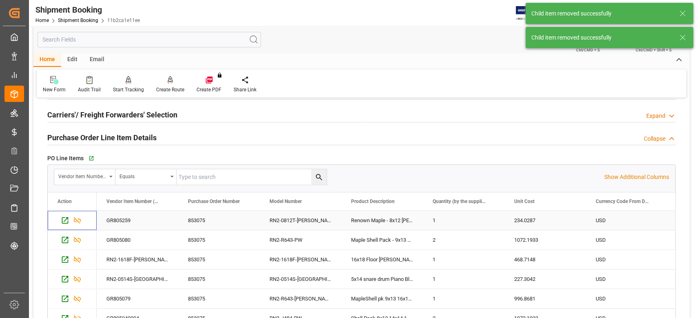
click at [77, 220] on icon "Press SPACE to select this row." at bounding box center [77, 220] width 7 height 7
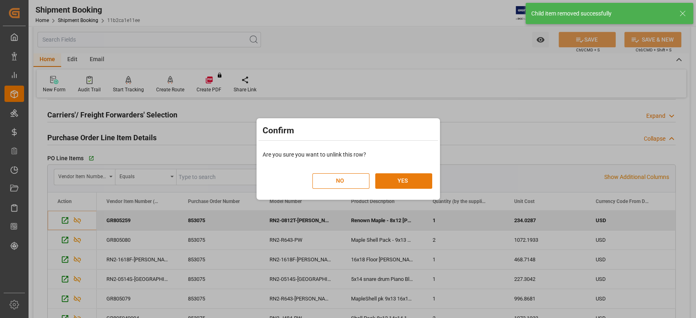
click at [392, 182] on button "YES" at bounding box center [403, 180] width 57 height 15
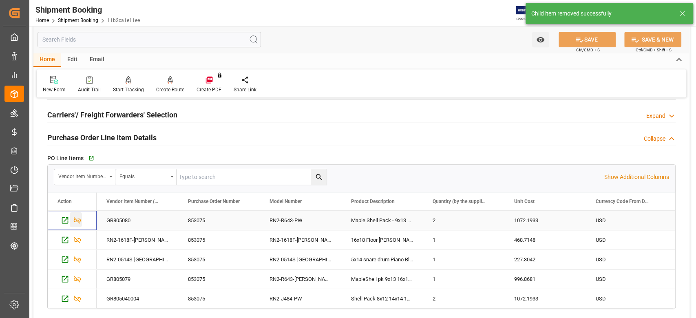
click at [76, 221] on icon "Press SPACE to select this row." at bounding box center [77, 220] width 9 height 9
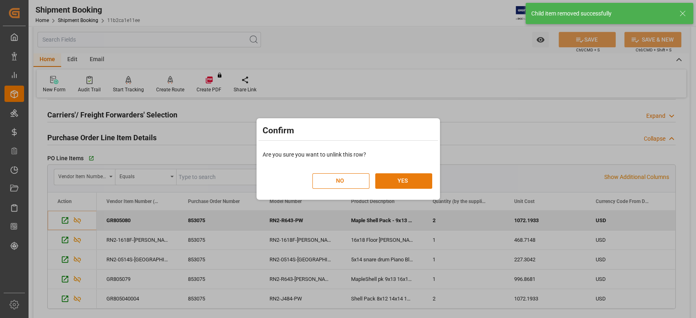
click at [393, 181] on button "YES" at bounding box center [403, 180] width 57 height 15
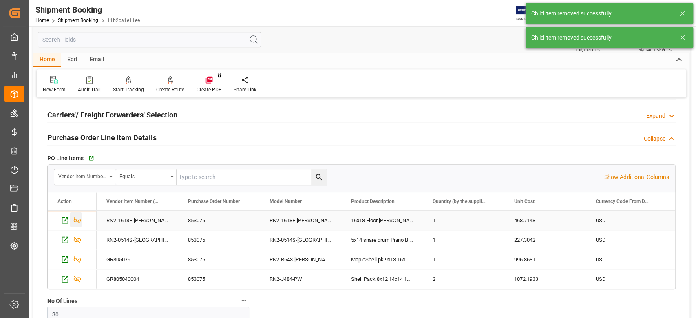
click at [76, 220] on icon "Press SPACE to select this row." at bounding box center [77, 220] width 9 height 9
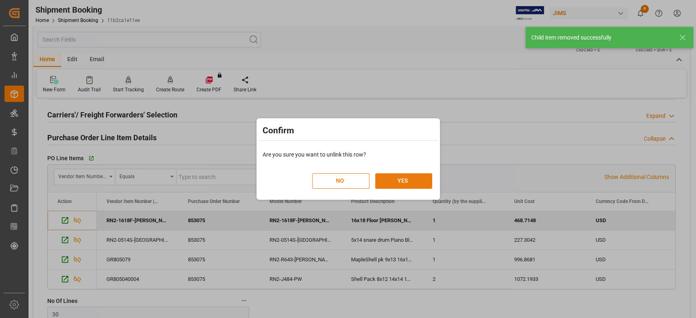
click at [408, 182] on button "YES" at bounding box center [403, 180] width 57 height 15
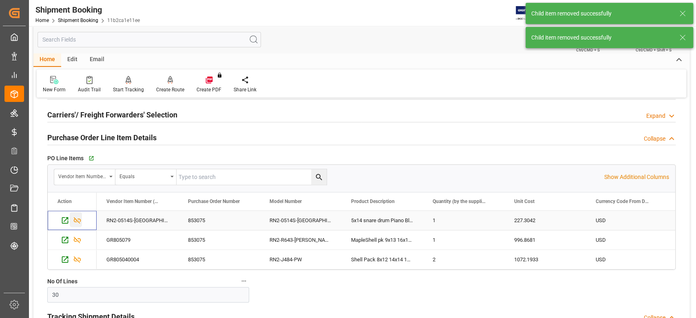
click at [77, 222] on icon "Press SPACE to select this row." at bounding box center [77, 220] width 9 height 9
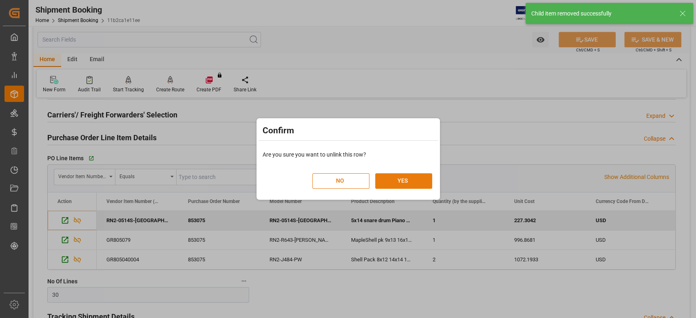
click at [407, 182] on button "YES" at bounding box center [403, 180] width 57 height 15
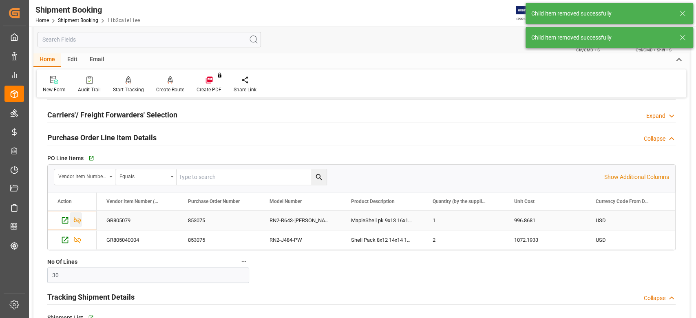
click at [78, 220] on icon "Press SPACE to select this row." at bounding box center [77, 220] width 7 height 7
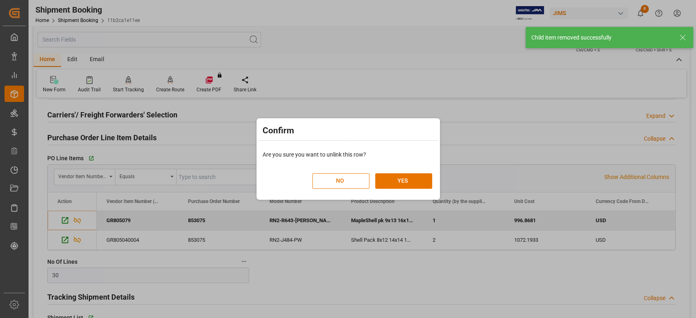
click at [397, 172] on div "NO YES" at bounding box center [372, 177] width 120 height 24
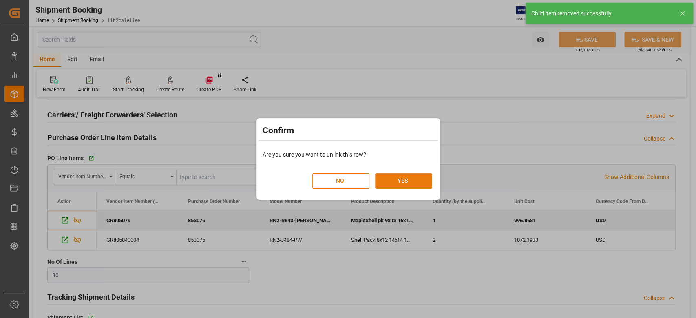
click at [399, 184] on button "YES" at bounding box center [403, 180] width 57 height 15
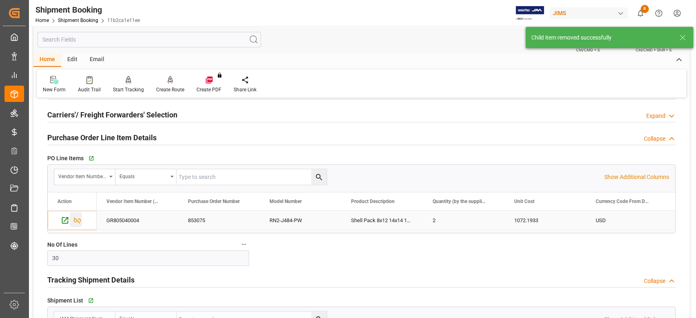
click at [78, 218] on icon "Press SPACE to select this row." at bounding box center [77, 220] width 9 height 9
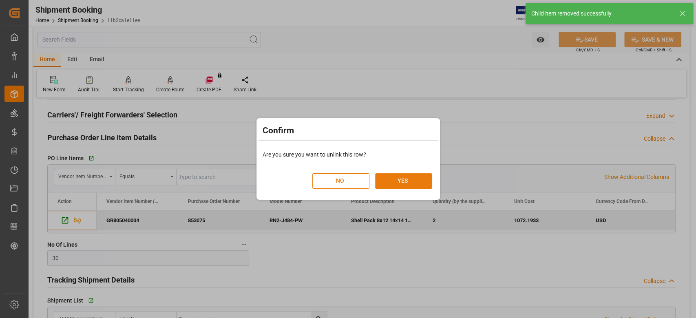
click at [400, 177] on button "YES" at bounding box center [403, 180] width 57 height 15
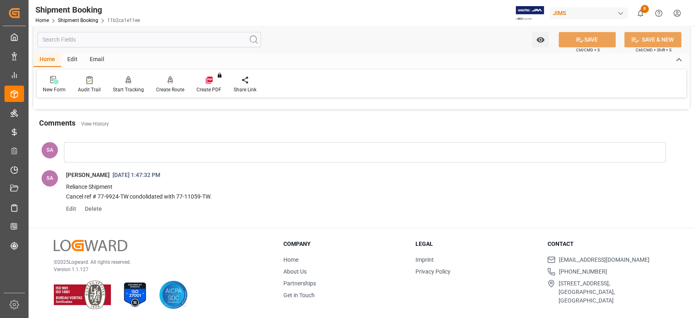
scroll to position [710, 0]
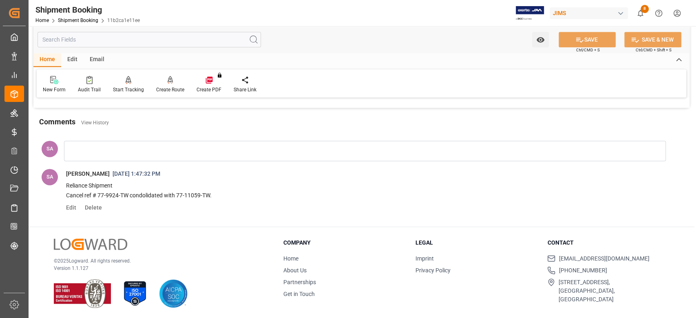
click at [181, 194] on p "Cancel ref # 77-9924-TW condolidated with 77-11059-TW." at bounding box center [357, 196] width 583 height 10
drag, startPoint x: 178, startPoint y: 191, endPoint x: 209, endPoint y: 196, distance: 31.0
click at [209, 196] on p "Cancel ref # 77-9924-TW condolidated with 77-11059-TW." at bounding box center [357, 196] width 583 height 10
copy p "77-11059-TW"
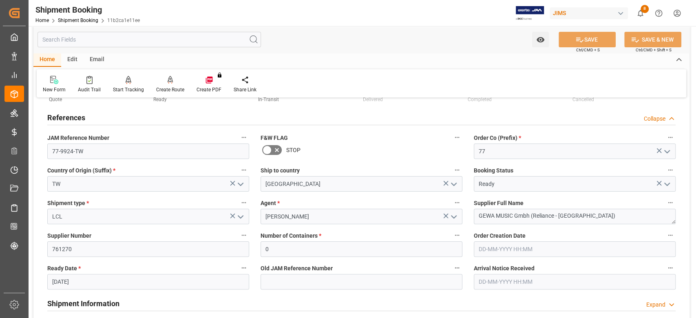
scroll to position [0, 0]
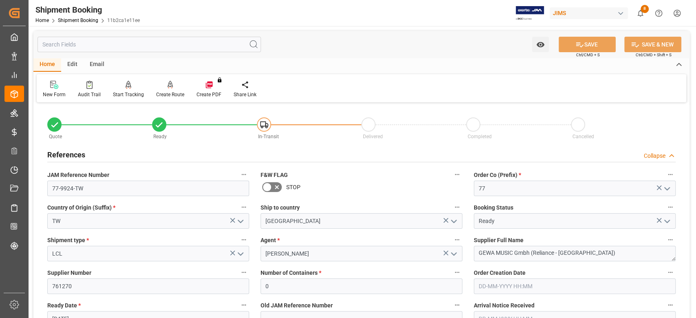
click at [241, 199] on div "Country of Origin (Suffix) * TW" at bounding box center [148, 215] width 213 height 33
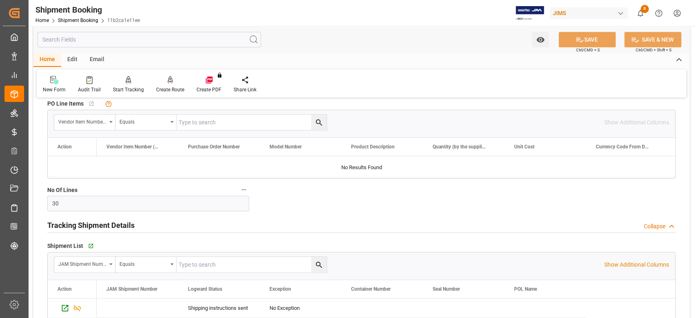
scroll to position [489, 0]
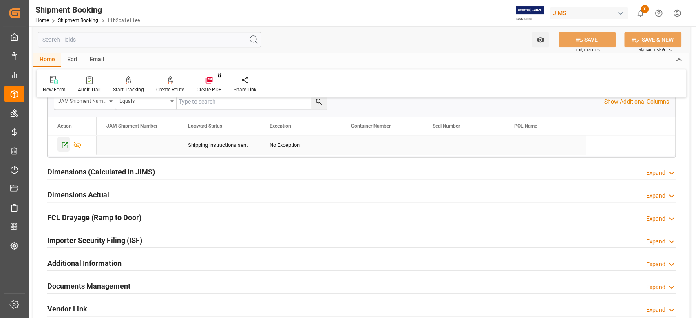
click at [63, 146] on icon "Press SPACE to select this row." at bounding box center [65, 145] width 9 height 9
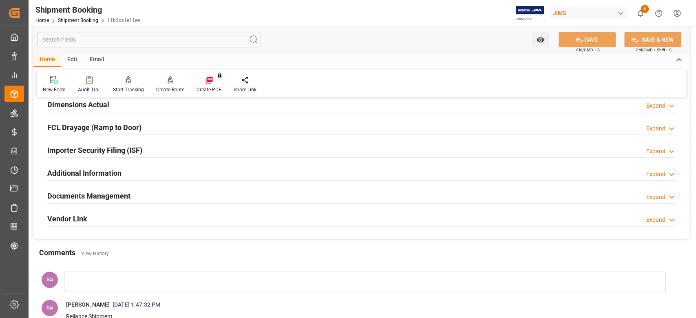
scroll to position [652, 0]
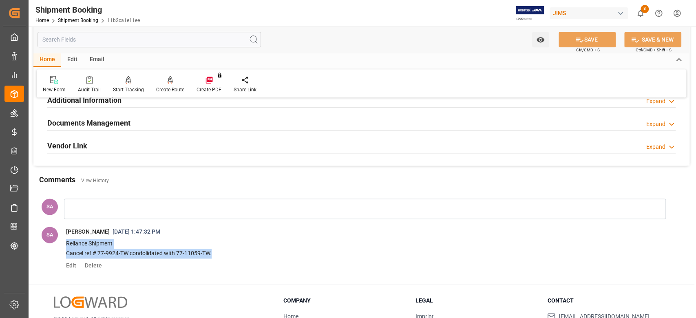
drag, startPoint x: 214, startPoint y: 251, endPoint x: 67, endPoint y: 243, distance: 147.3
click at [67, 243] on div "Reliance Shipment Cancel ref # 77-9924-TW condolidated with 77-11059-TW." at bounding box center [357, 249] width 583 height 20
copy div "Reliance Shipment Cancel ref # 77-9924-TW condolidated with 77-11059-TW."
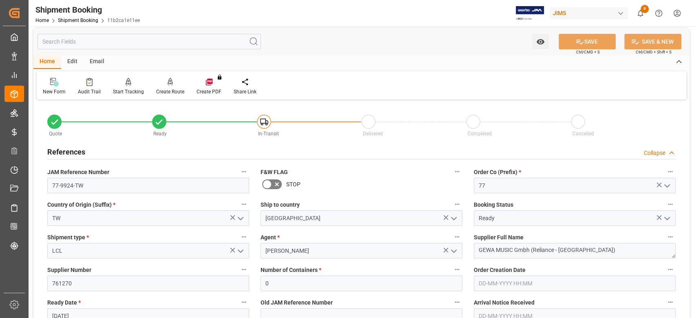
scroll to position [0, 0]
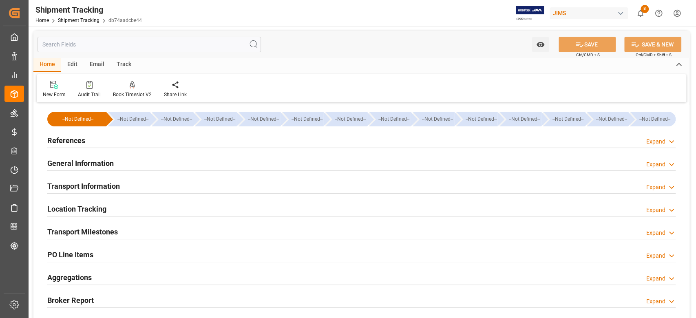
click at [80, 141] on h2 "References" at bounding box center [66, 140] width 38 height 11
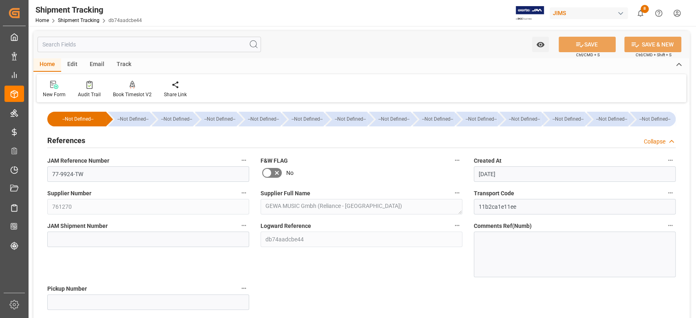
click at [80, 141] on h2 "References" at bounding box center [66, 140] width 38 height 11
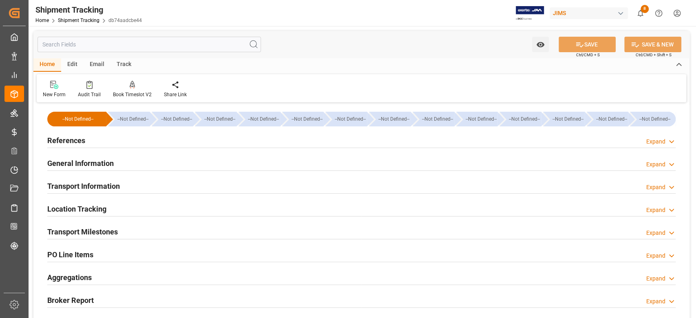
click at [79, 167] on h2 "General Information" at bounding box center [80, 163] width 66 height 11
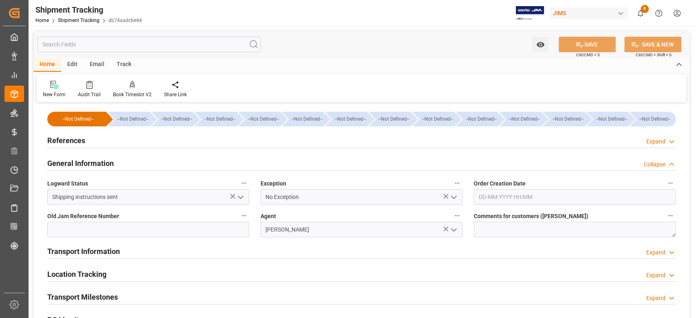
click at [241, 201] on icon "open menu" at bounding box center [241, 197] width 10 height 10
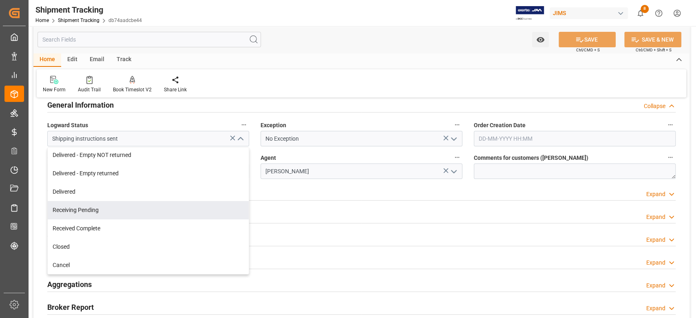
scroll to position [108, 0]
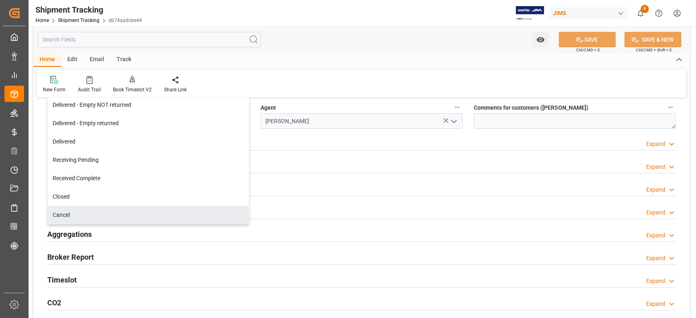
click at [79, 214] on div "Cancel" at bounding box center [148, 215] width 201 height 18
type input "Cancel"
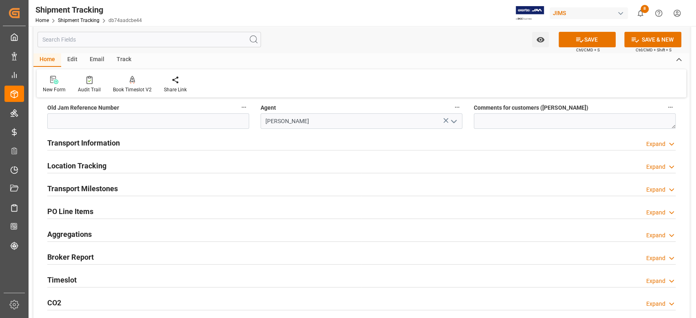
scroll to position [271, 0]
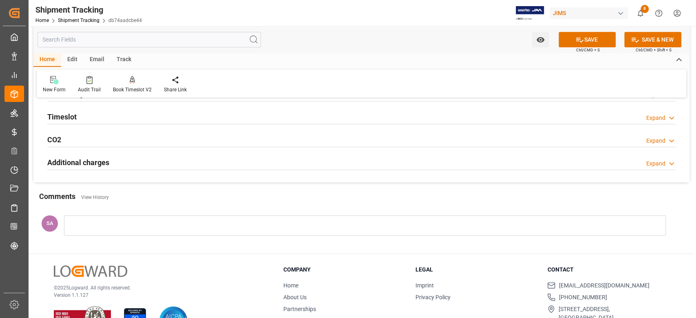
click at [105, 227] on div at bounding box center [364, 225] width 601 height 20
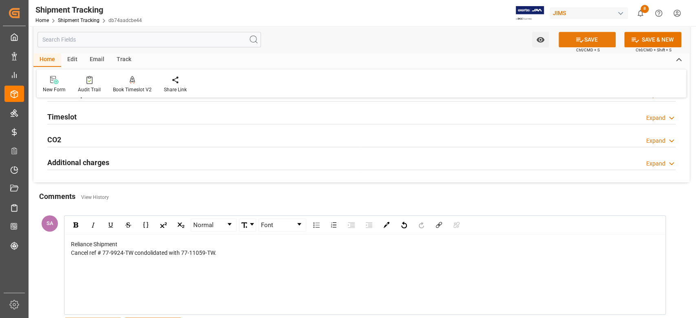
click at [577, 40] on icon at bounding box center [579, 39] width 9 height 9
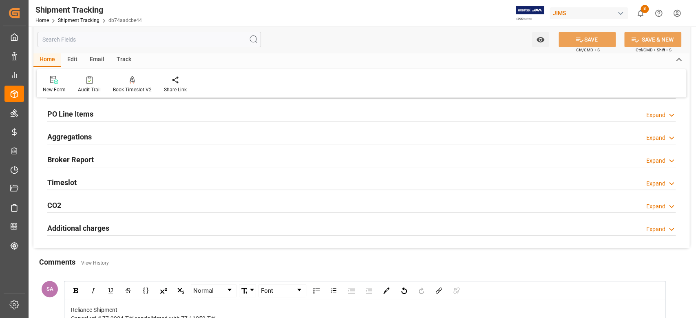
scroll to position [0, 0]
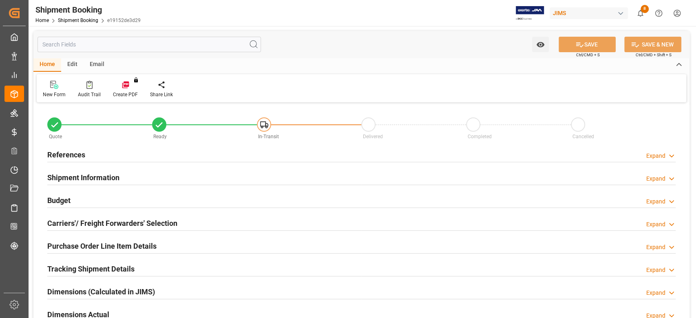
type input "1176.6282"
type input "571.1955"
type input "300"
type input "29740.2"
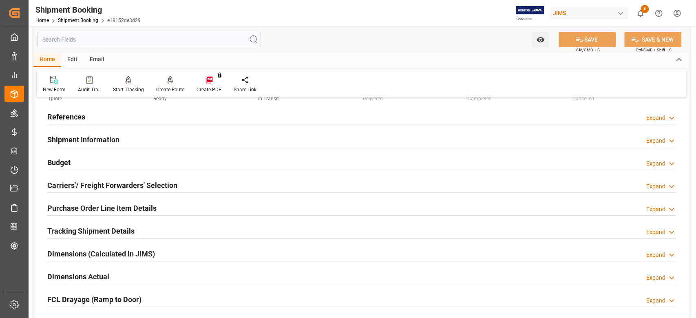
scroll to position [54, 0]
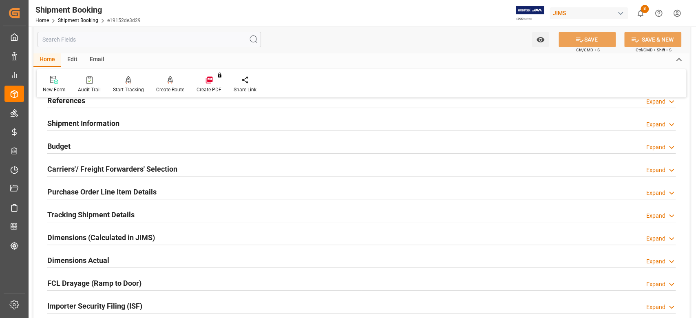
click at [68, 148] on h2 "Budget" at bounding box center [58, 146] width 23 height 11
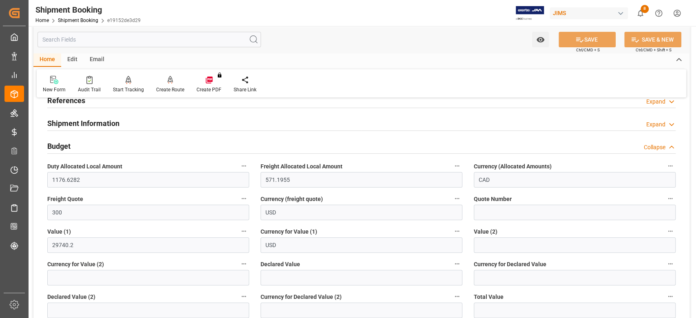
click at [68, 148] on h2 "Budget" at bounding box center [58, 146] width 23 height 11
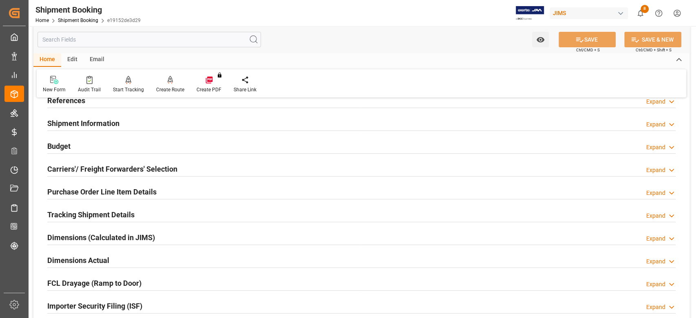
click at [81, 214] on h2 "Tracking Shipment Details" at bounding box center [90, 214] width 87 height 11
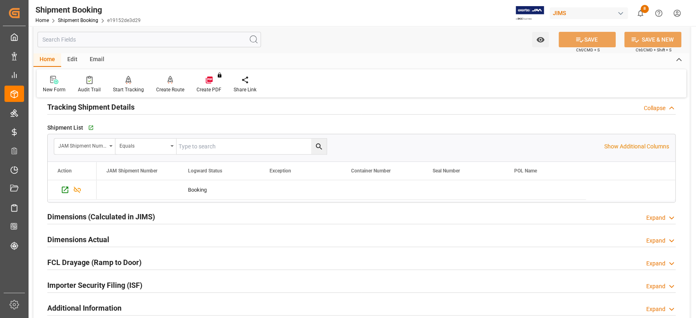
scroll to position [163, 0]
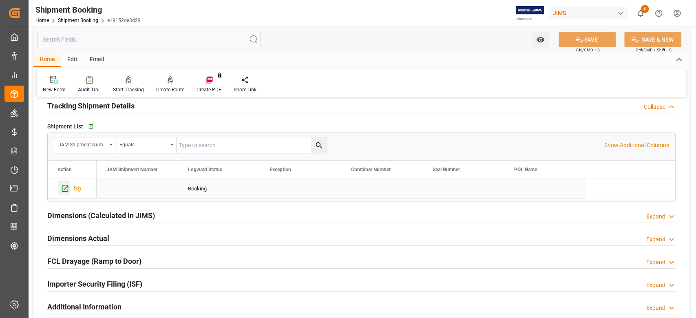
click at [65, 188] on icon "Press SPACE to select this row." at bounding box center [65, 188] width 9 height 9
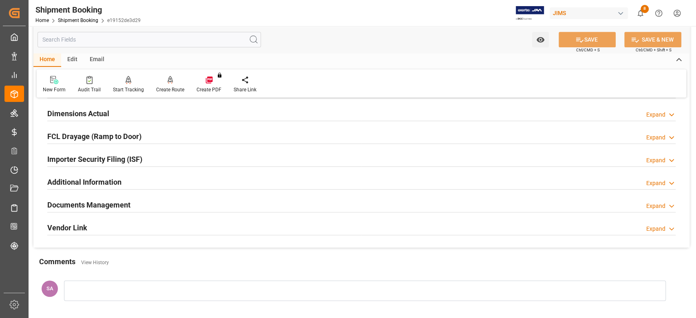
scroll to position [326, 0]
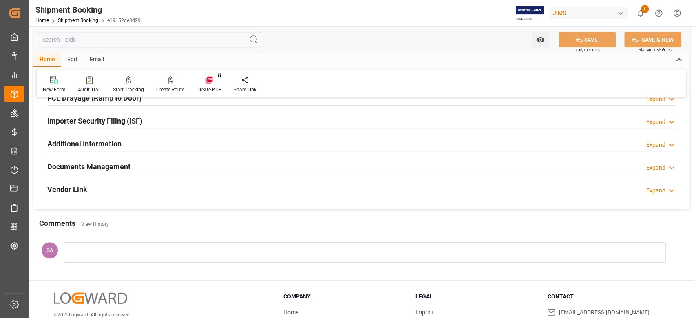
click at [86, 165] on h2 "Documents Management" at bounding box center [88, 166] width 83 height 11
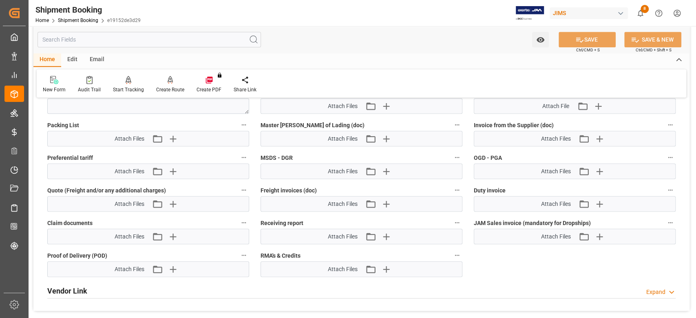
scroll to position [434, 0]
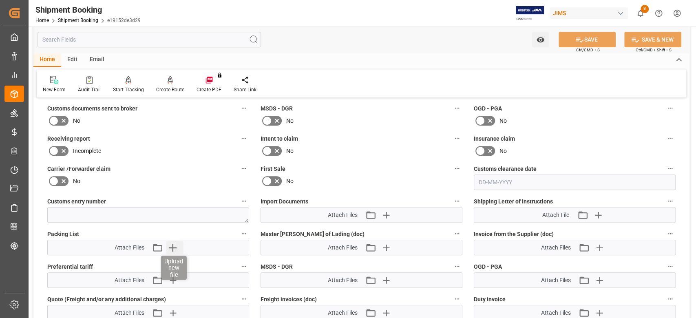
click at [173, 245] on icon "button" at bounding box center [173, 248] width 8 height 8
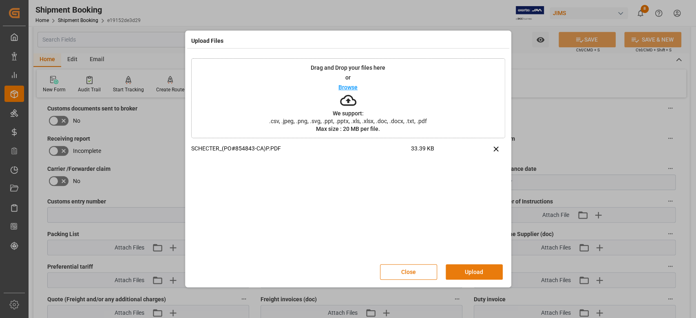
click at [476, 265] on button "Upload" at bounding box center [473, 271] width 57 height 15
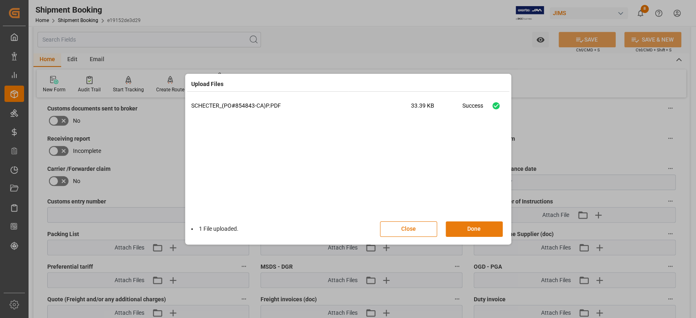
click at [466, 231] on button "Done" at bounding box center [473, 228] width 57 height 15
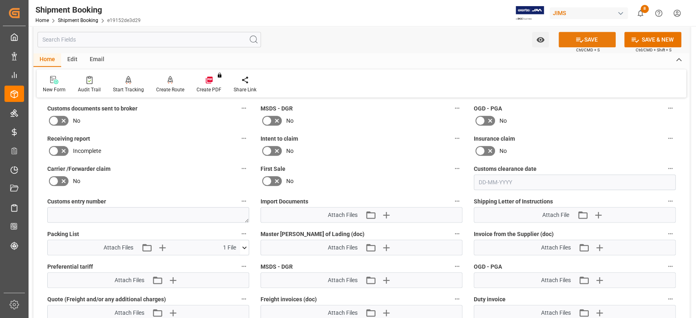
click at [585, 40] on button "SAVE" at bounding box center [586, 39] width 57 height 15
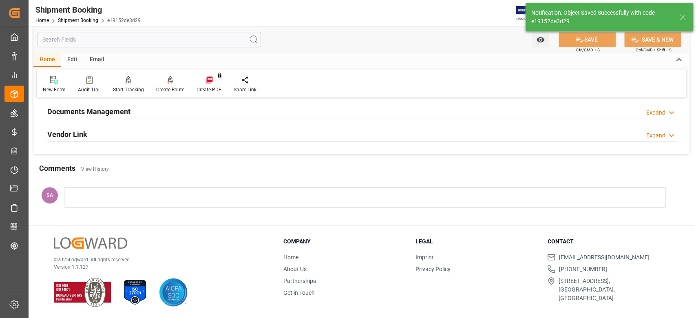
scroll to position [293, 0]
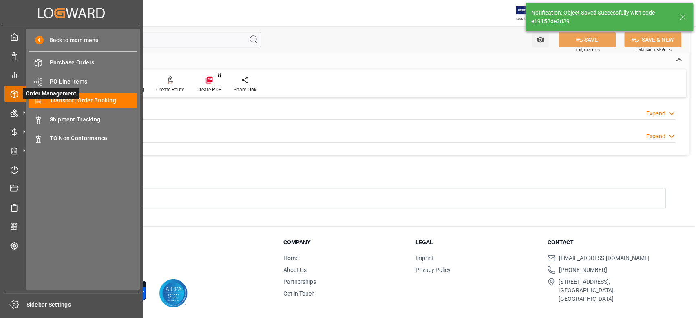
click at [16, 92] on icon at bounding box center [23, 93] width 17 height 17
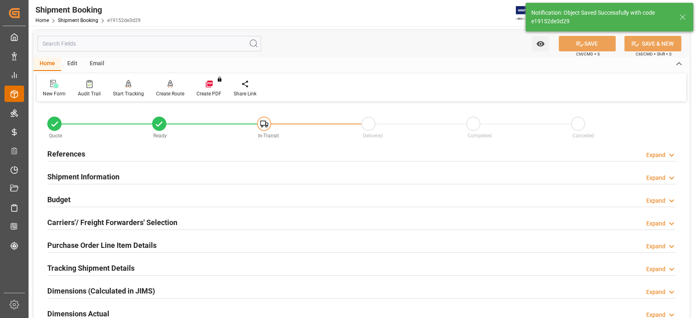
scroll to position [0, 0]
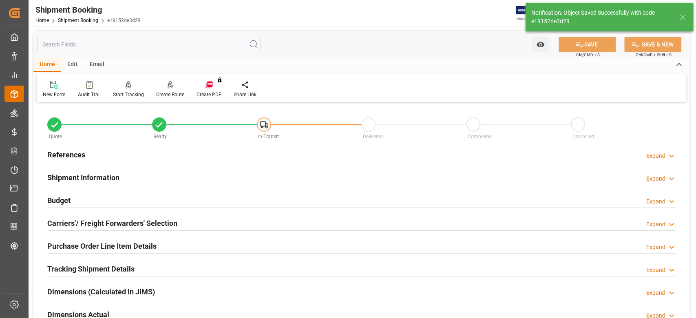
click at [53, 155] on h2 "References" at bounding box center [66, 154] width 38 height 11
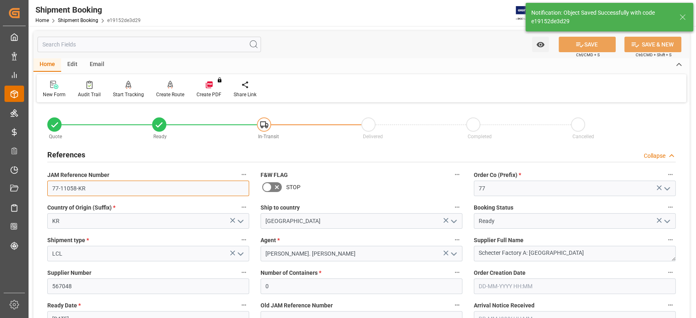
click at [92, 187] on input "77-11058-KR" at bounding box center [148, 188] width 202 height 15
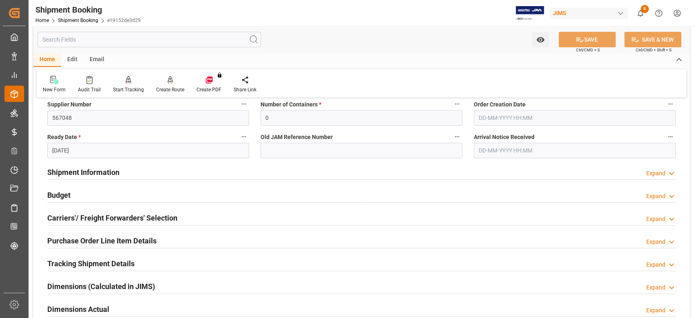
scroll to position [217, 0]
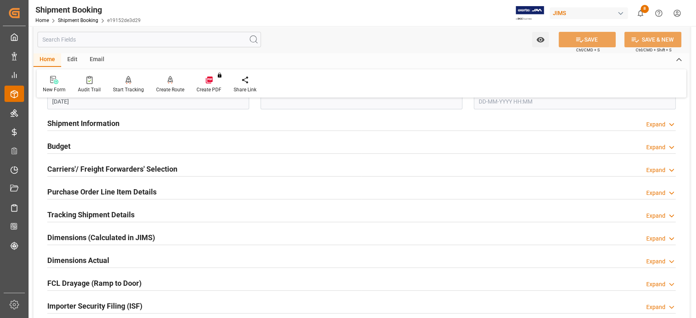
click at [68, 211] on h2 "Tracking Shipment Details" at bounding box center [90, 214] width 87 height 11
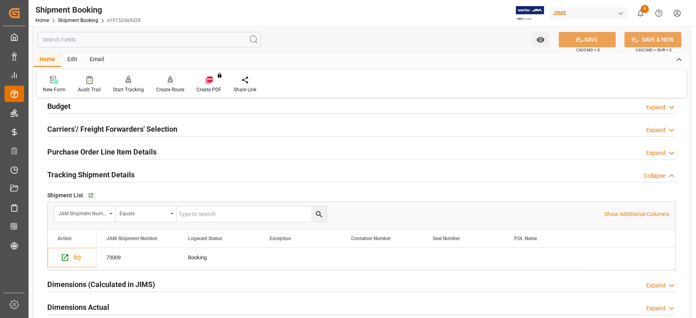
scroll to position [271, 0]
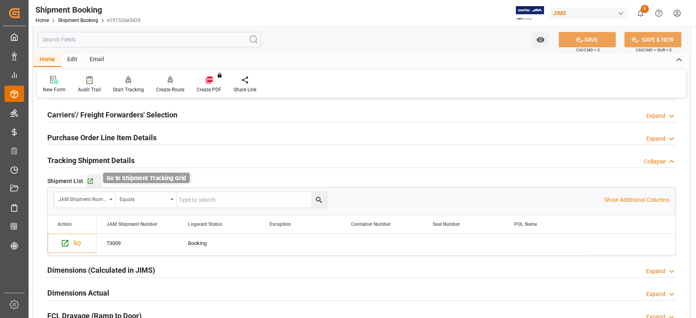
click at [88, 183] on icon "button" at bounding box center [90, 180] width 5 height 5
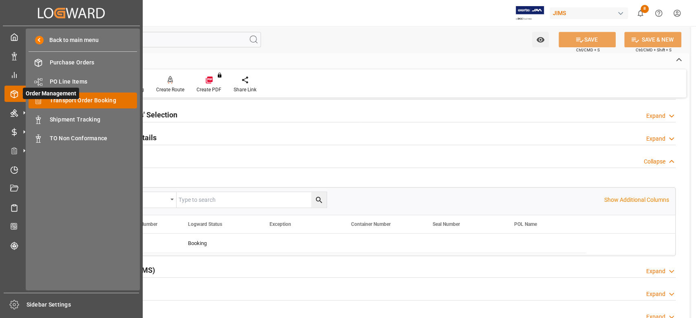
click at [57, 99] on span "Transport Order Booking" at bounding box center [94, 100] width 88 height 9
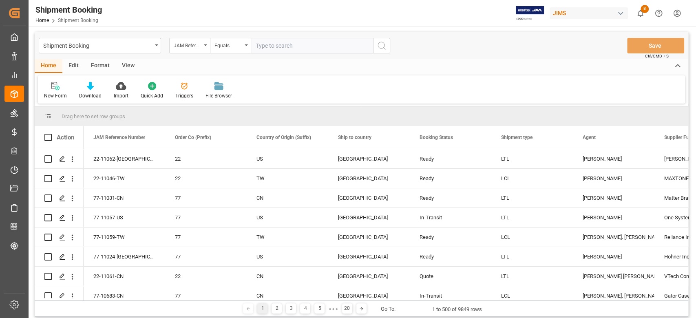
click at [290, 42] on input "text" at bounding box center [312, 45] width 122 height 15
type input "77-10035-CN"
click at [381, 44] on icon "search button" at bounding box center [382, 46] width 10 height 10
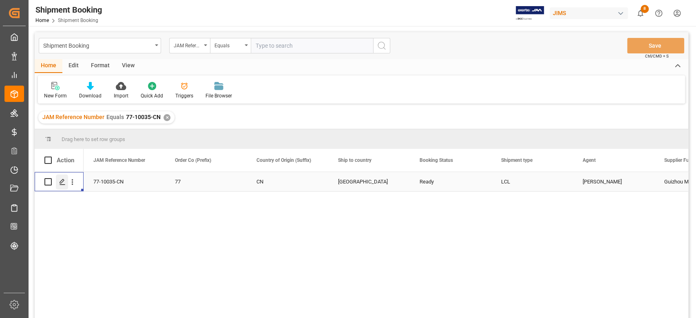
click at [65, 183] on icon "Press SPACE to select this row." at bounding box center [62, 181] width 7 height 7
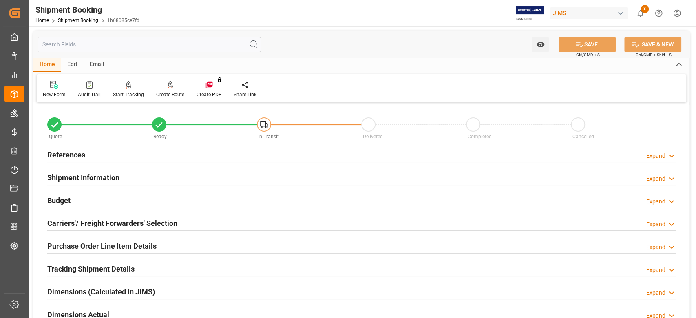
click at [81, 154] on h2 "References" at bounding box center [66, 154] width 38 height 11
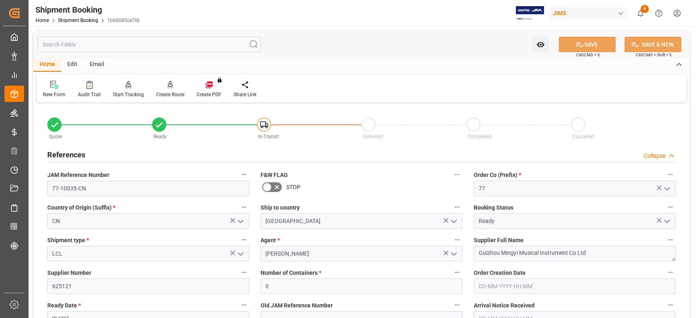
scroll to position [54, 0]
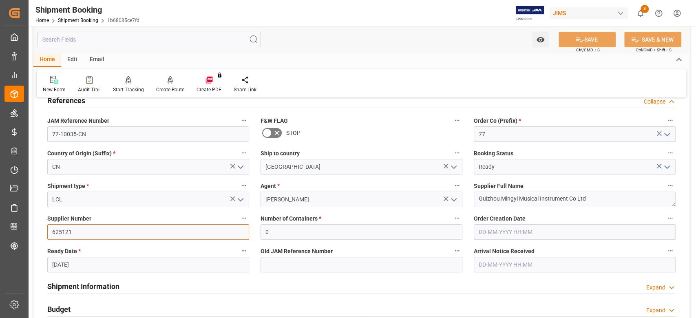
click at [92, 235] on input "625121" at bounding box center [148, 231] width 202 height 15
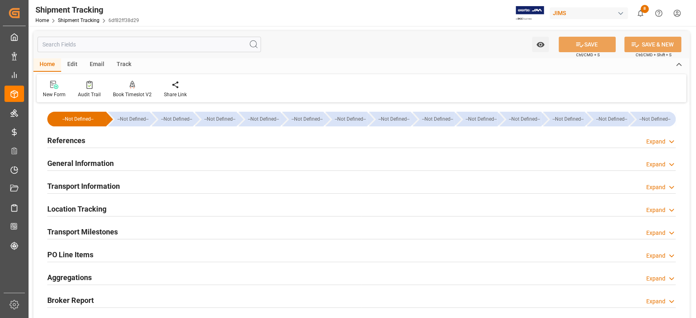
click at [65, 145] on h2 "References" at bounding box center [66, 140] width 38 height 11
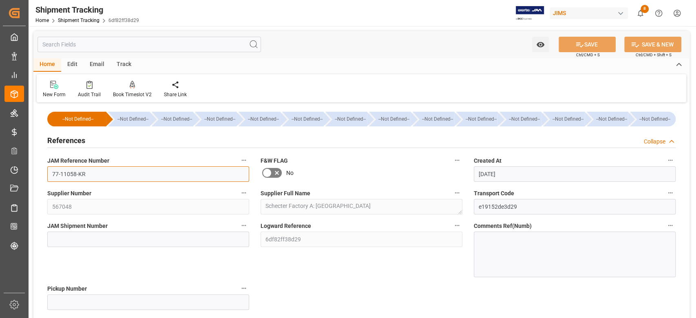
click at [117, 171] on input "77-11058-KR" at bounding box center [148, 173] width 202 height 15
click at [183, 245] on input at bounding box center [148, 238] width 202 height 15
paste input "73009"
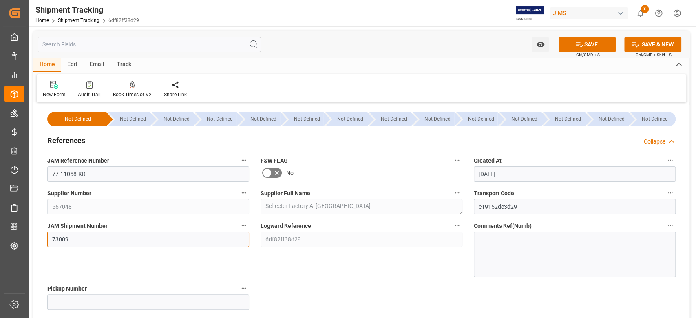
type input "73009"
click at [575, 40] on icon at bounding box center [579, 44] width 9 height 9
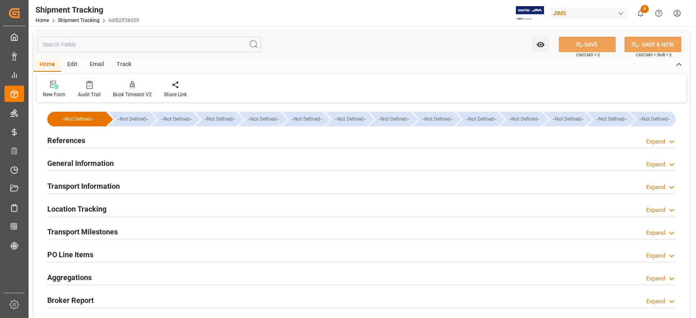
drag, startPoint x: 82, startPoint y: 229, endPoint x: 192, endPoint y: 216, distance: 110.4
click at [83, 229] on h2 "Transport Milestones" at bounding box center [82, 231] width 70 height 11
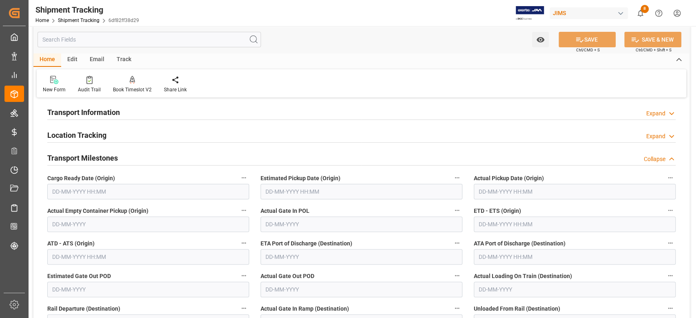
scroll to position [108, 0]
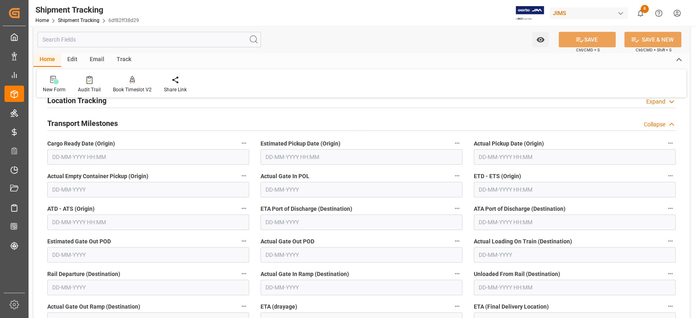
click at [143, 156] on input "text" at bounding box center [148, 156] width 202 height 15
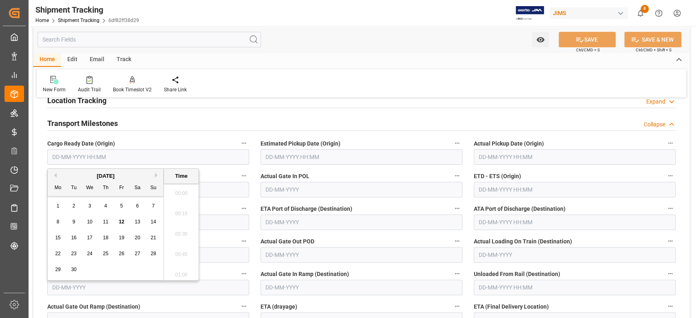
scroll to position [1082, 0]
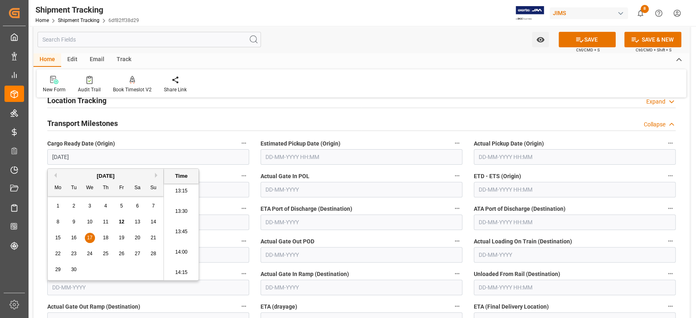
click at [311, 157] on input "text" at bounding box center [361, 156] width 202 height 15
type input "[DATE] 00:00"
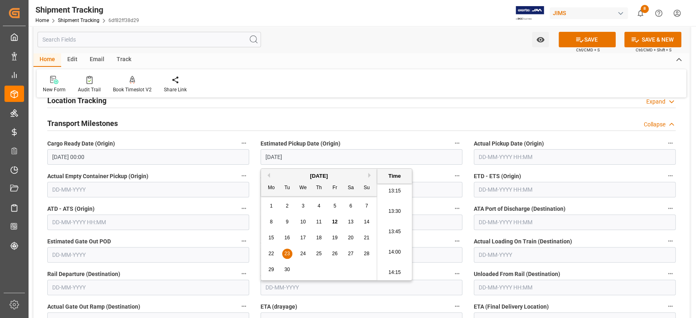
click at [310, 157] on input "[DATE]" at bounding box center [361, 156] width 202 height 15
click at [507, 189] on input "text" at bounding box center [575, 189] width 202 height 15
type input "[DATE] 00:00"
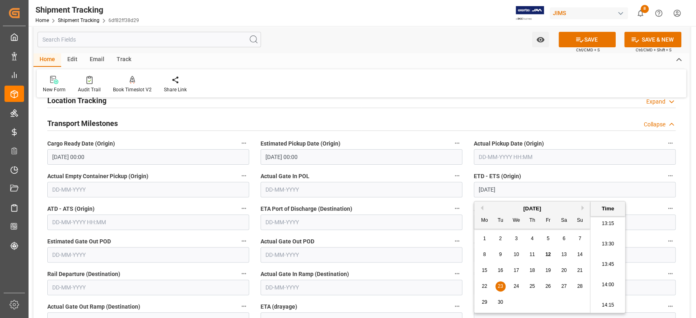
type input "[DATE] 00:00"
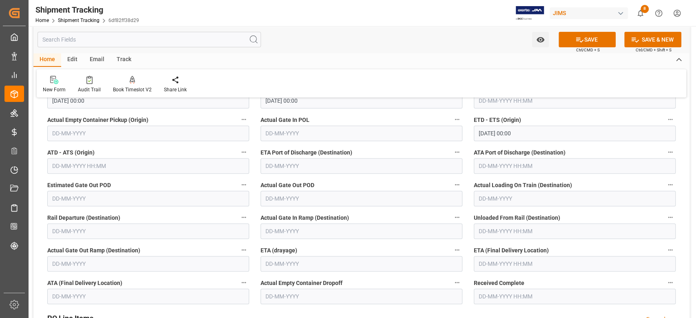
scroll to position [217, 0]
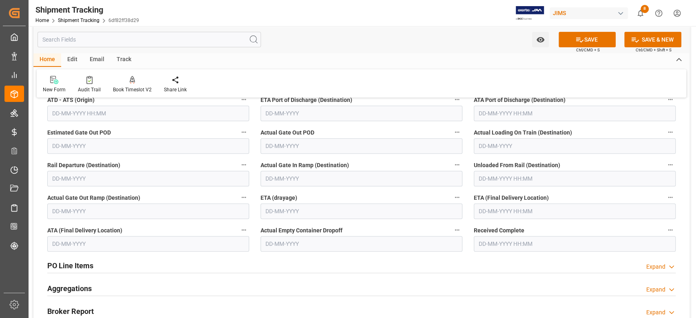
click at [523, 214] on input "text" at bounding box center [575, 210] width 202 height 15
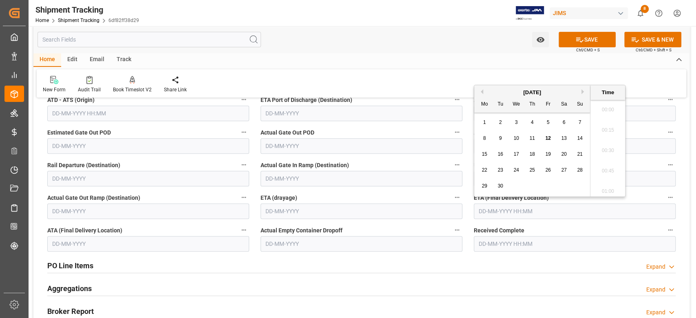
scroll to position [1082, 0]
click at [582, 92] on button "Next Month" at bounding box center [583, 91] width 5 height 5
click at [582, 91] on button "Next Month" at bounding box center [583, 91] width 5 height 5
click at [496, 139] on div "4" at bounding box center [500, 139] width 10 height 10
type input "[DATE] 00:00"
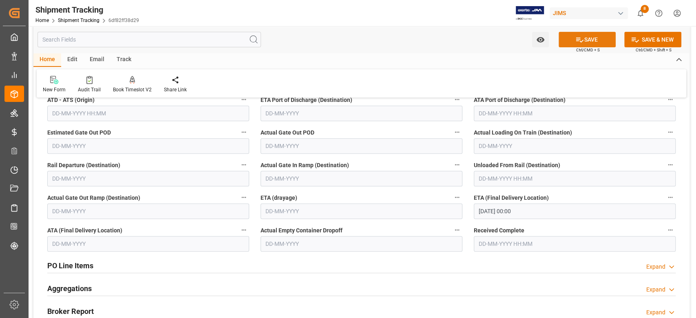
click at [579, 36] on icon at bounding box center [579, 39] width 9 height 9
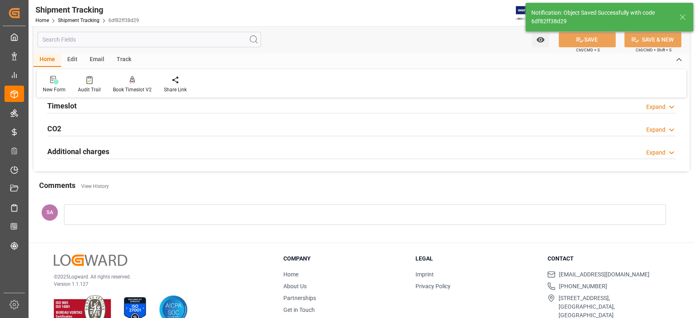
scroll to position [0, 0]
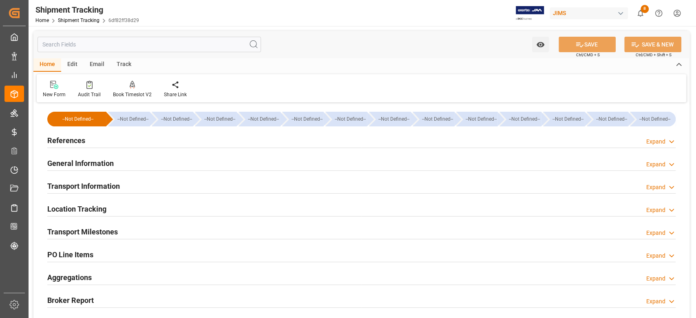
click at [117, 231] on h2 "Transport Milestones" at bounding box center [82, 231] width 70 height 11
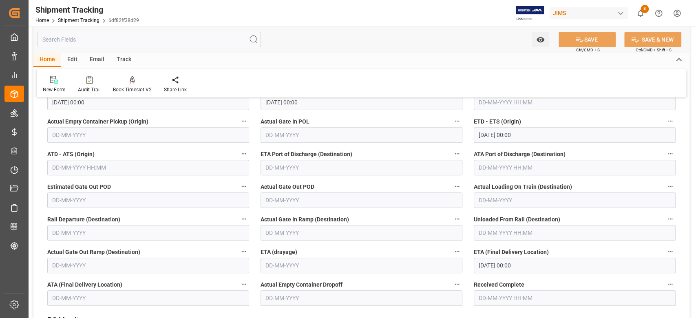
scroll to position [108, 0]
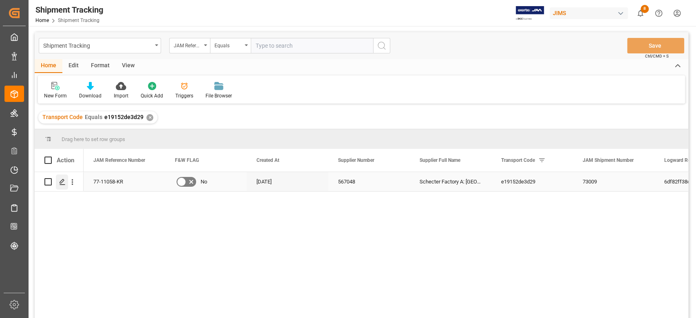
click at [60, 187] on div "Press SPACE to select this row." at bounding box center [62, 181] width 12 height 15
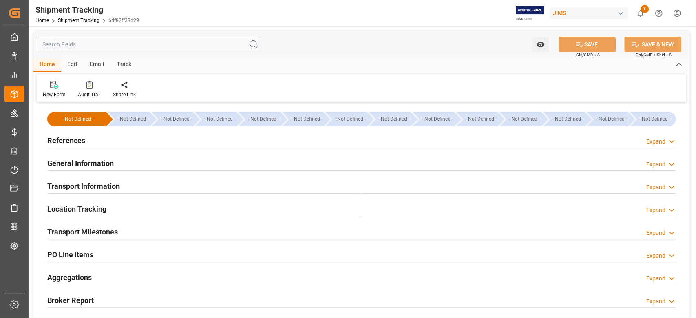
type input "[DATE] 00:00"
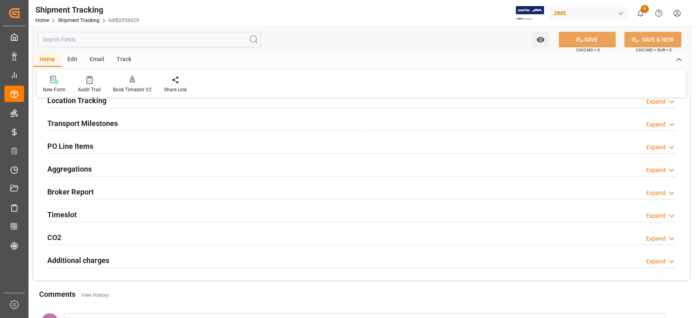
click at [102, 123] on h2 "Transport Milestones" at bounding box center [82, 123] width 70 height 11
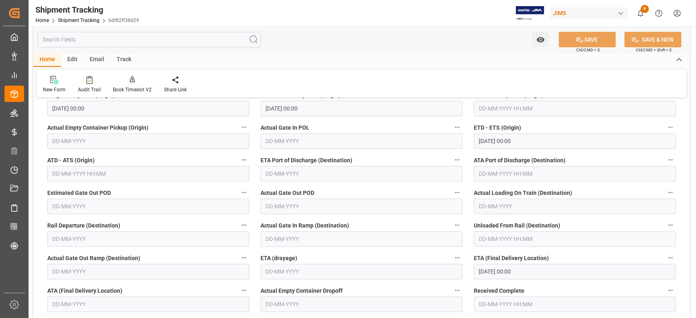
scroll to position [217, 0]
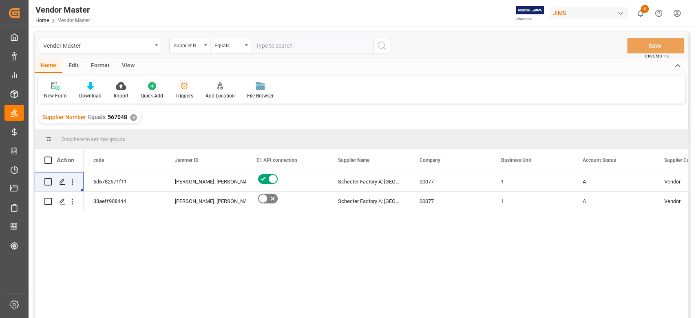
click at [134, 119] on div "✕" at bounding box center [133, 117] width 7 height 7
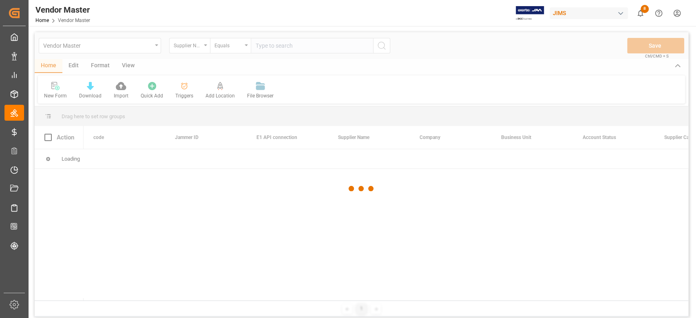
click at [297, 47] on div at bounding box center [361, 188] width 653 height 313
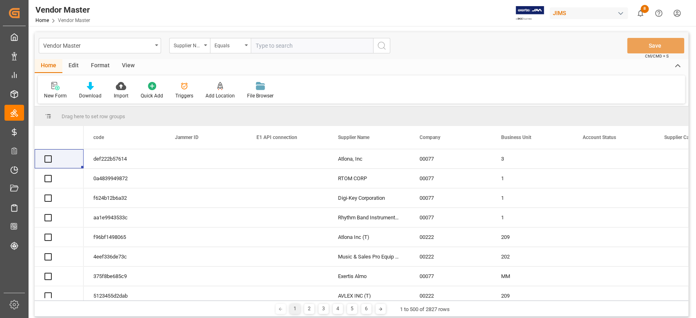
click at [297, 48] on input "text" at bounding box center [312, 45] width 122 height 15
paste input "625121"
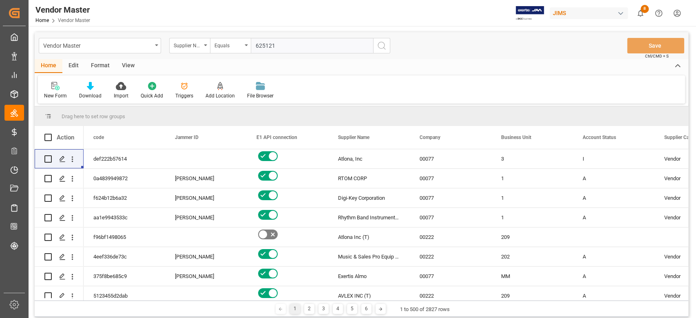
type input "625121"
click at [379, 47] on icon "search button" at bounding box center [382, 46] width 10 height 10
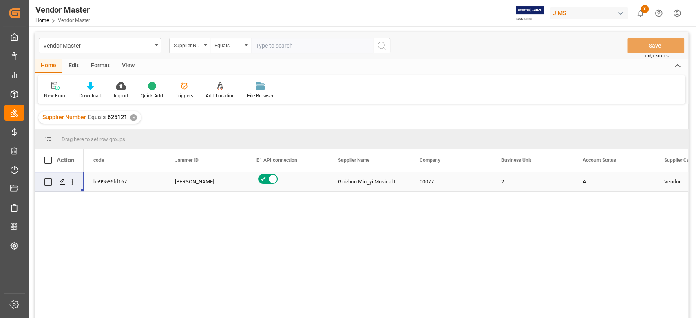
click at [370, 184] on div "Guizhou Mingyi Musical Instrument Co Ltd" at bounding box center [369, 181] width 82 height 19
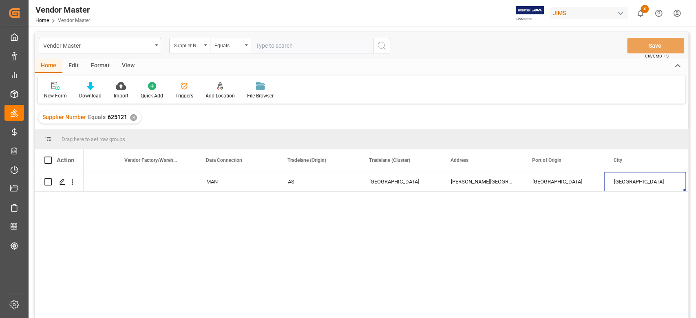
scroll to position [0, 1273]
